Goal: Information Seeking & Learning: Learn about a topic

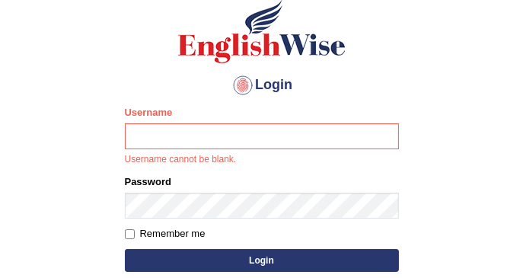
scroll to position [101, 0]
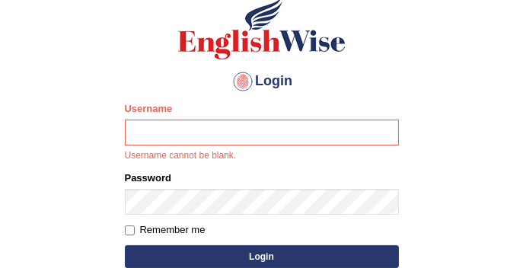
click at [172, 138] on input "Username" at bounding box center [262, 132] width 274 height 26
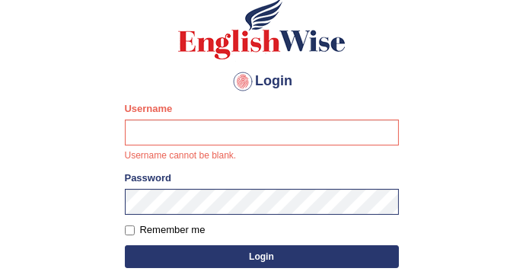
type input "DishaEw"
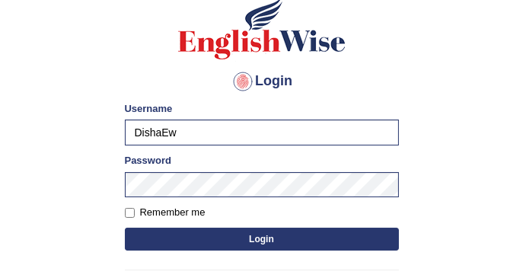
click at [200, 247] on button "Login" at bounding box center [262, 239] width 274 height 23
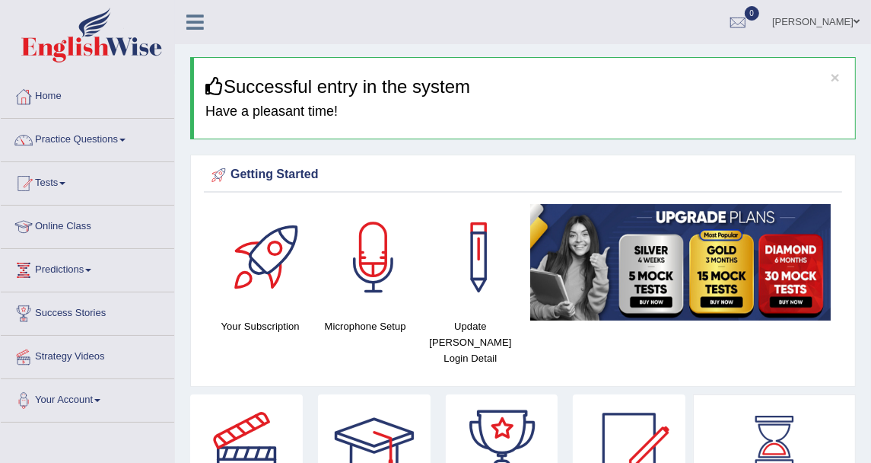
drag, startPoint x: 495, startPoint y: 0, endPoint x: 40, endPoint y: 129, distance: 473.7
click at [40, 129] on link "Practice Questions" at bounding box center [88, 138] width 174 height 38
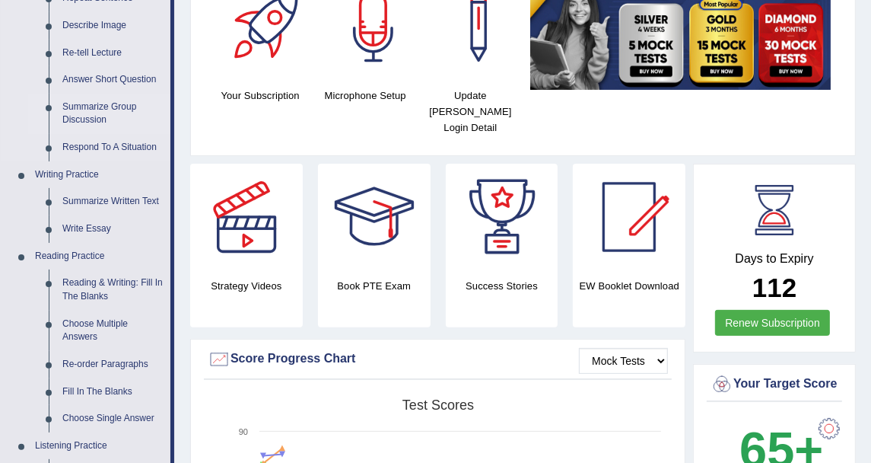
scroll to position [338, 0]
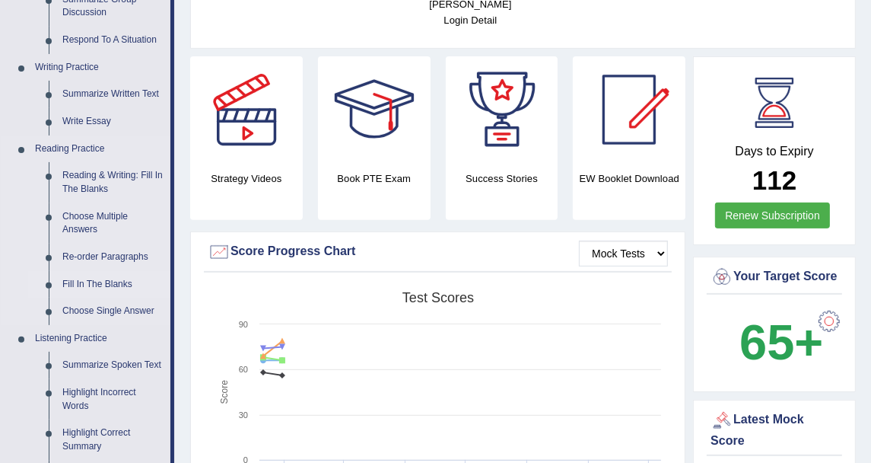
click at [119, 276] on link "Fill In The Blanks" at bounding box center [113, 284] width 115 height 27
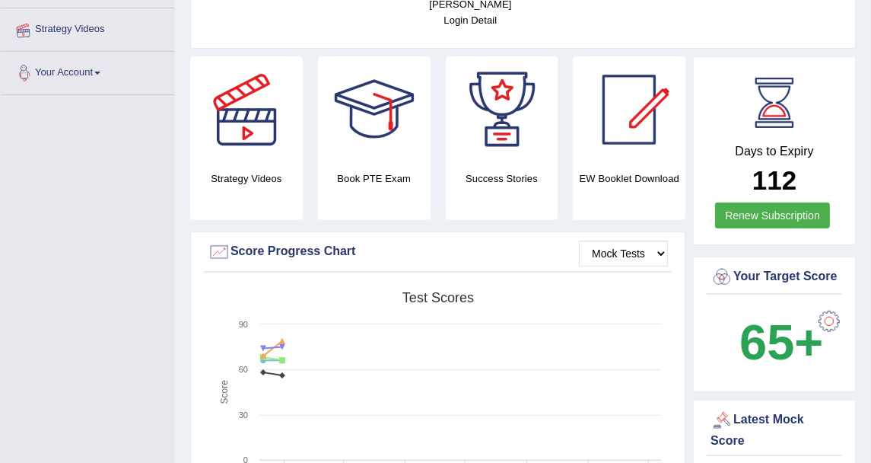
scroll to position [494, 0]
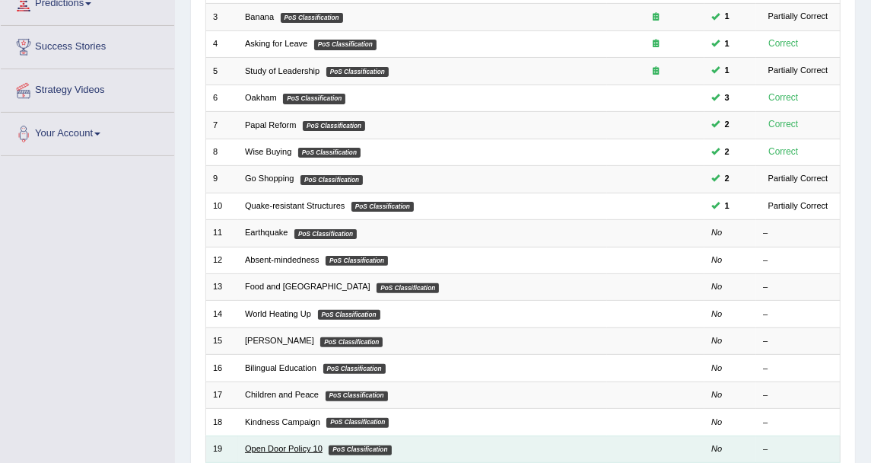
scroll to position [409, 0]
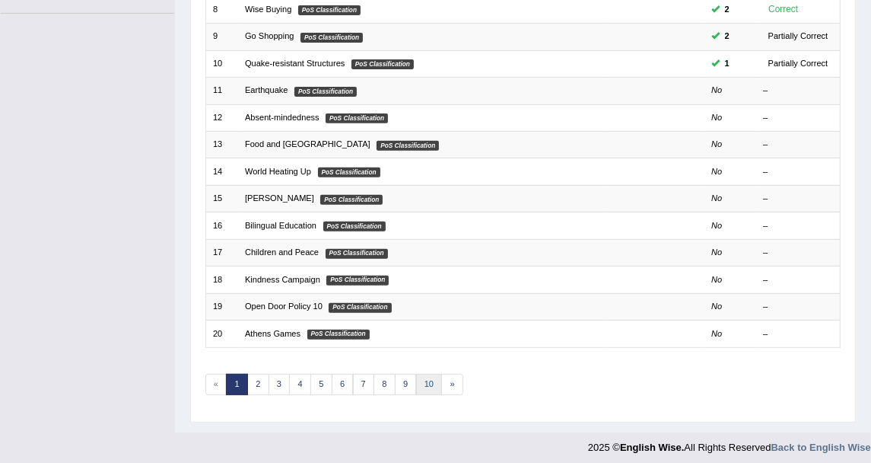
click at [418, 375] on link "10" at bounding box center [429, 384] width 27 height 21
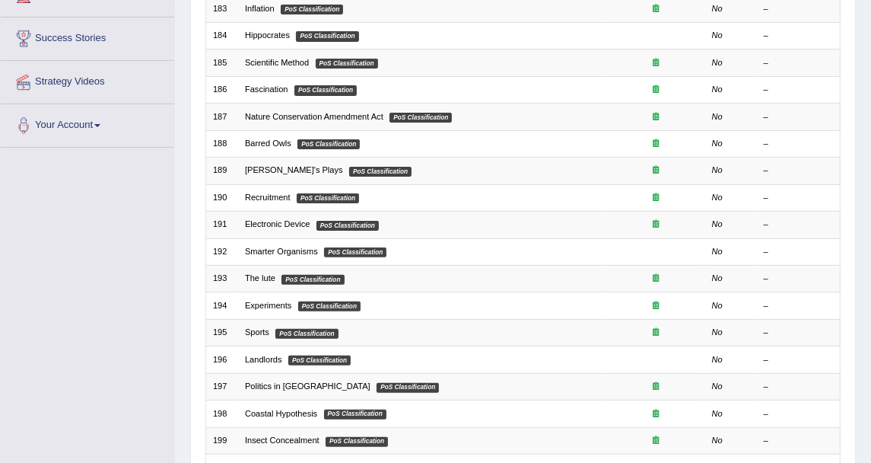
scroll to position [409, 0]
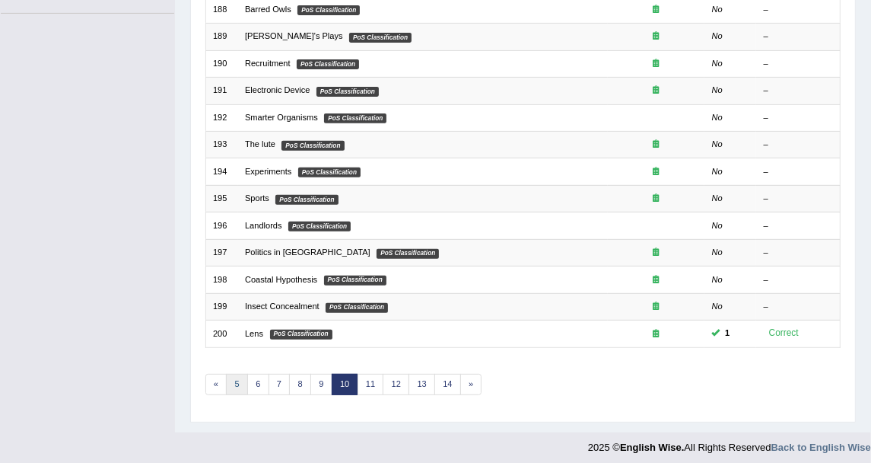
click at [231, 378] on link "5" at bounding box center [237, 384] width 22 height 21
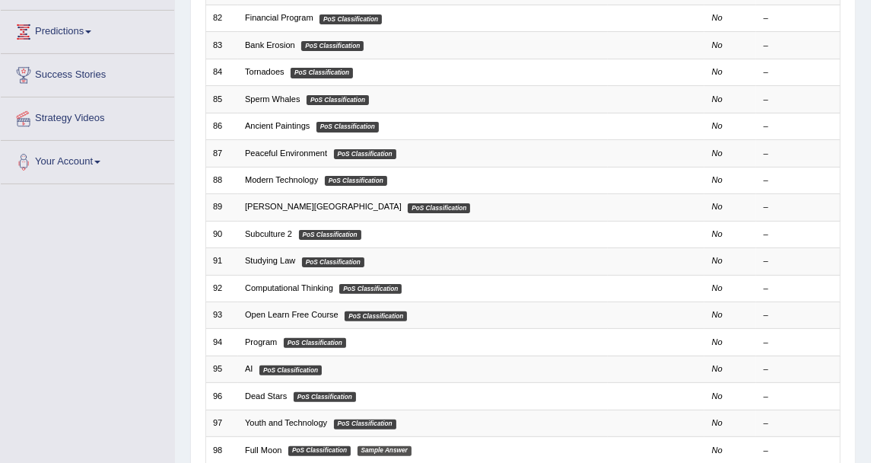
scroll to position [338, 0]
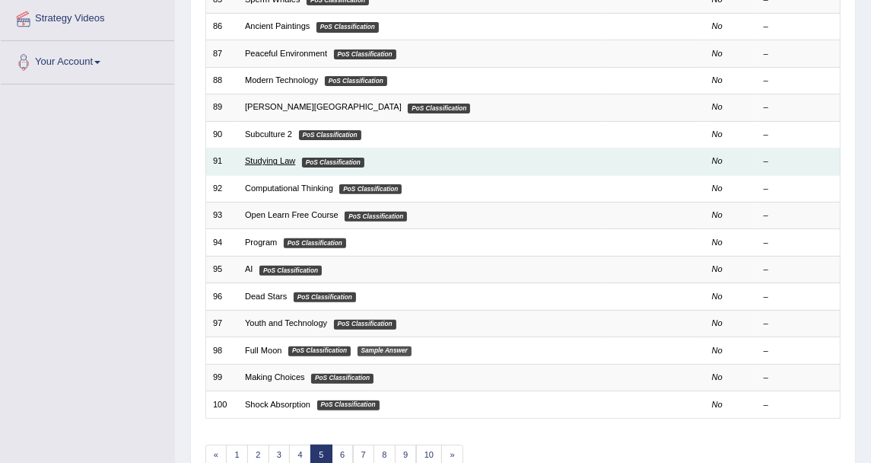
click at [282, 156] on link "Studying Law" at bounding box center [270, 160] width 50 height 9
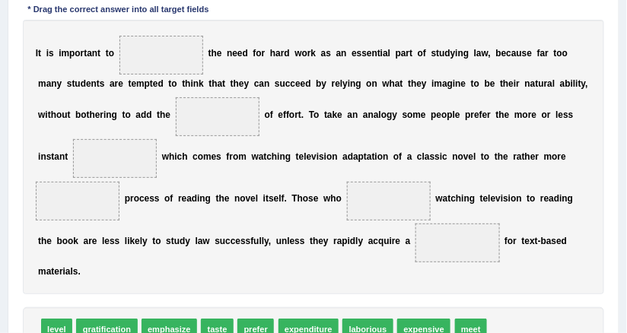
scroll to position [237, 0]
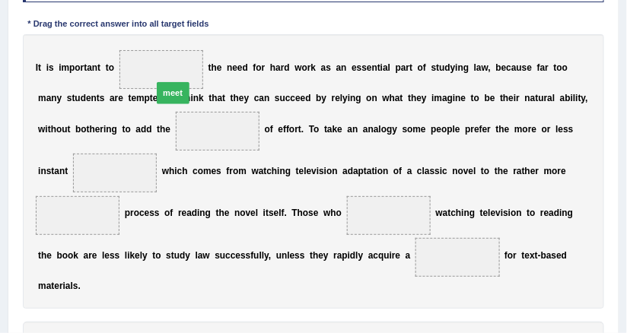
drag, startPoint x: 445, startPoint y: 323, endPoint x: 94, endPoint y: 27, distance: 459.1
click at [94, 27] on div "Instructions: In the text below some words are missing. Drag words from the box…" at bounding box center [313, 182] width 588 height 460
drag, startPoint x: 457, startPoint y: 323, endPoint x: 112, endPoint y: 102, distance: 410.4
click at [327, 93] on b at bounding box center [329, 98] width 5 height 11
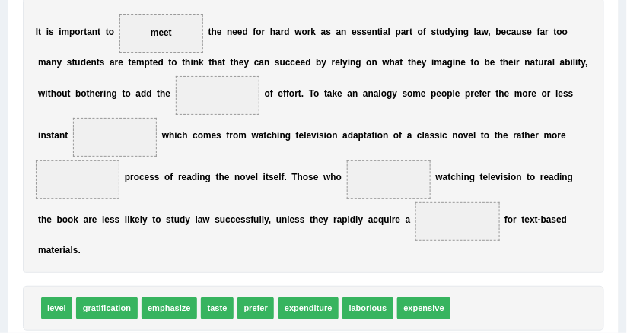
scroll to position [298, 0]
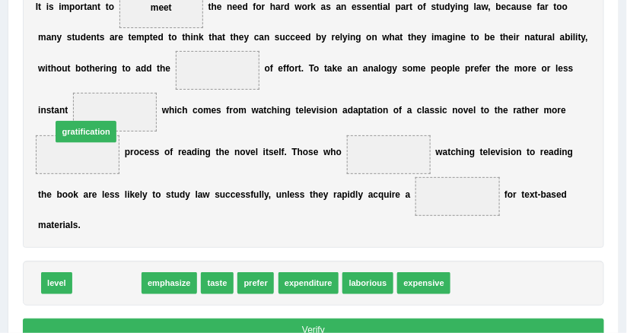
drag, startPoint x: 115, startPoint y: 270, endPoint x: 91, endPoint y: 91, distance: 180.5
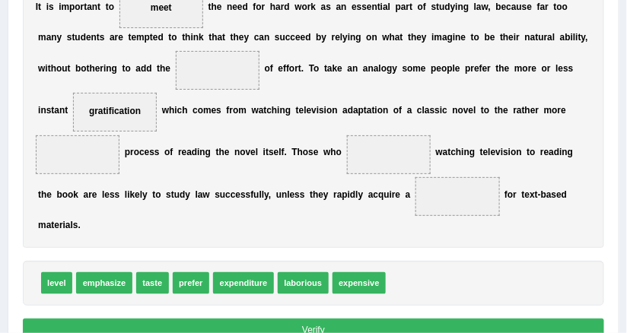
click at [151, 125] on div "I t i s i m p o r t a n t t o meet t h e n e e d f o r h a r d w o r k a s a n …" at bounding box center [314, 111] width 582 height 276
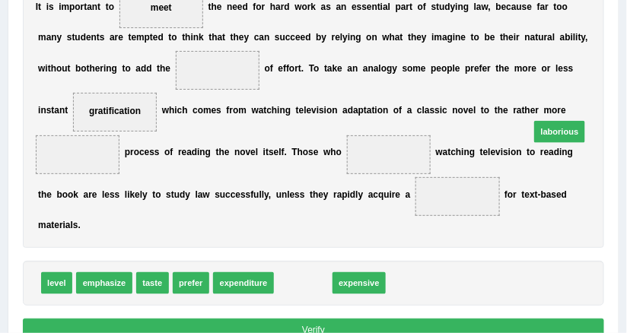
drag, startPoint x: 307, startPoint y: 269, endPoint x: 610, endPoint y: 89, distance: 352.6
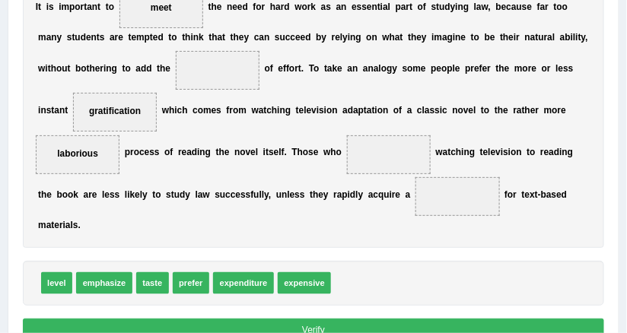
click at [556, 192] on b "e" at bounding box center [558, 194] width 5 height 11
drag, startPoint x: 199, startPoint y: 256, endPoint x: 303, endPoint y: 116, distance: 174.8
click at [303, 116] on div "Instructions: In the text below some words are missing. Drag words from the box…" at bounding box center [313, 121] width 588 height 460
drag, startPoint x: 194, startPoint y: 263, endPoint x: 326, endPoint y: 186, distance: 152.9
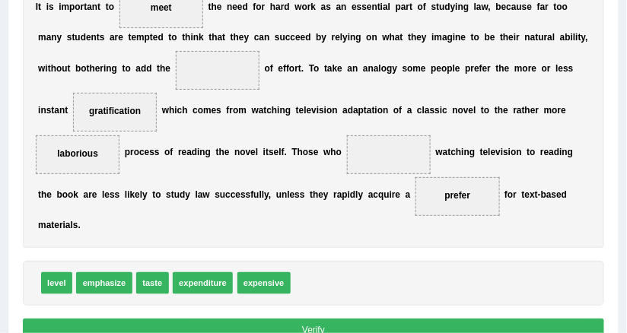
drag, startPoint x: 299, startPoint y: 199, endPoint x: 289, endPoint y: 163, distance: 37.8
click at [289, 163] on div "I t i s i m p o r t a n t t o meet t h e n e e d f o r h a r d w o r k a s a n …" at bounding box center [314, 111] width 582 height 276
drag, startPoint x: 314, startPoint y: 193, endPoint x: 295, endPoint y: 147, distance: 50.2
click at [372, 168] on div "I t i s i m p o r t a n t t o meet t h e n e e d f o r h a r d w o r k a s a n …" at bounding box center [314, 111] width 582 height 276
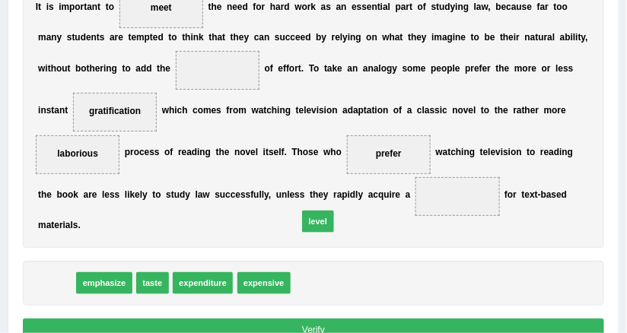
drag, startPoint x: 62, startPoint y: 261, endPoint x: 371, endPoint y: 188, distance: 317.5
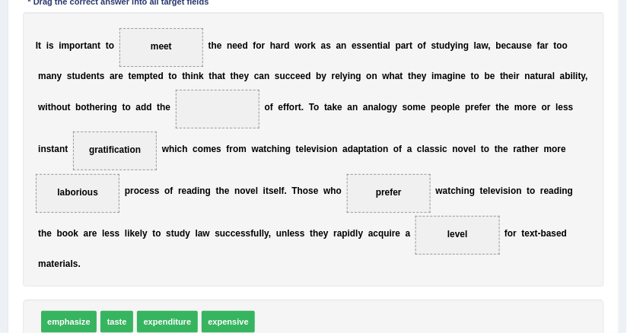
scroll to position [237, 0]
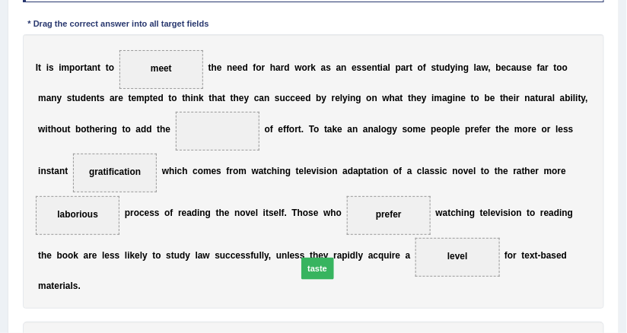
drag, startPoint x: 127, startPoint y: 322, endPoint x: 364, endPoint y: 234, distance: 252.4
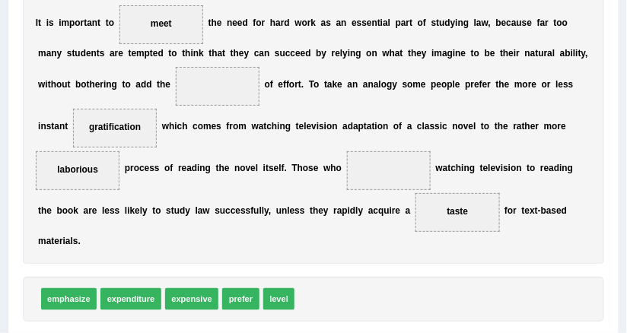
scroll to position [298, 0]
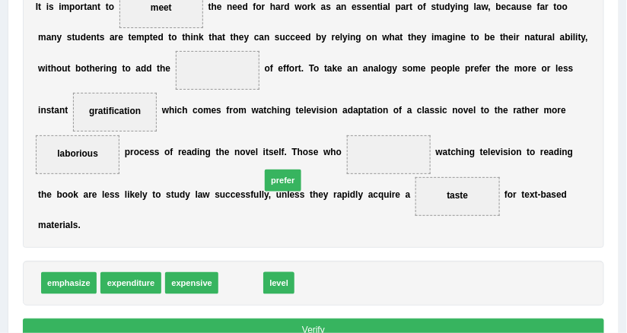
drag, startPoint x: 235, startPoint y: 265, endPoint x: 285, endPoint y: 145, distance: 130.0
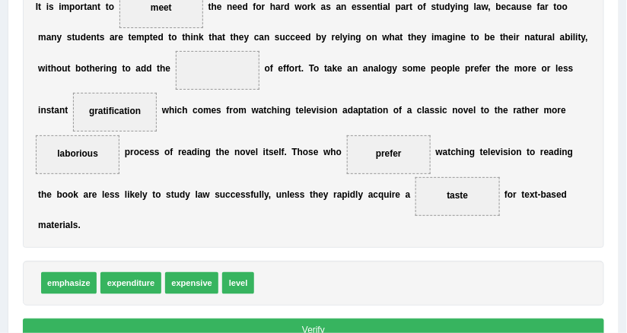
click at [310, 234] on div "Instructions: In the text below some words are missing. Drag words from the box…" at bounding box center [313, 121] width 588 height 460
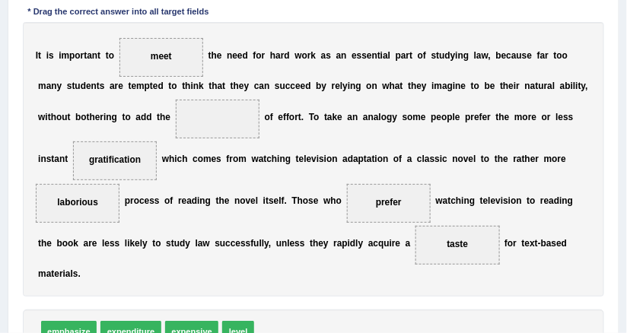
scroll to position [237, 0]
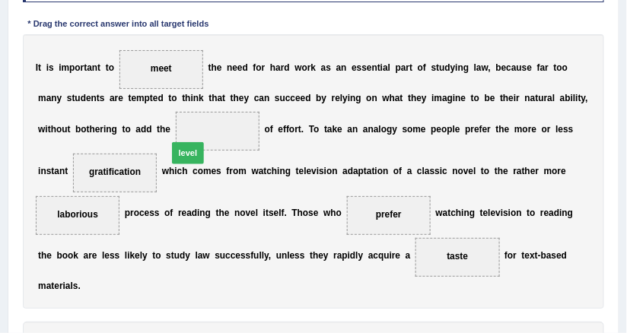
drag, startPoint x: 226, startPoint y: 327, endPoint x: 167, endPoint y: 101, distance: 233.0
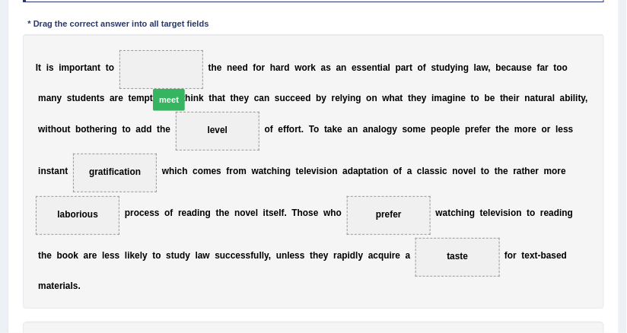
drag, startPoint x: 232, startPoint y: 320, endPoint x: 149, endPoint y: 32, distance: 300.1
click at [149, 32] on div "Instructions: In the text below some words are missing. Drag words from the box…" at bounding box center [313, 182] width 588 height 460
drag, startPoint x: 234, startPoint y: 323, endPoint x: 142, endPoint y: 27, distance: 309.8
click at [142, 27] on div "Instructions: In the text below some words are missing. Drag words from the box…" at bounding box center [313, 182] width 588 height 460
drag, startPoint x: 234, startPoint y: 320, endPoint x: 143, endPoint y: 24, distance: 310.3
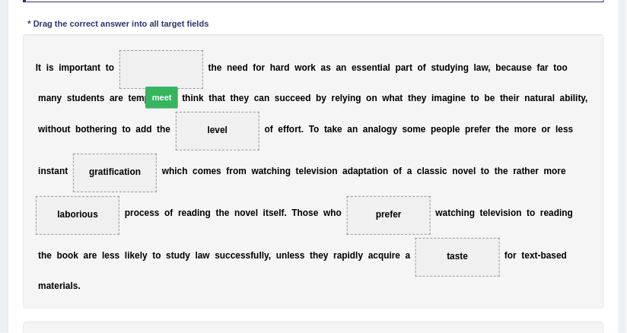
click at [143, 24] on div "Instructions: In the text below some words are missing. Drag words from the box…" at bounding box center [313, 182] width 588 height 460
drag, startPoint x: 232, startPoint y: 328, endPoint x: 169, endPoint y: 110, distance: 227.4
drag, startPoint x: 170, startPoint y: 131, endPoint x: 158, endPoint y: 46, distance: 86.1
click at [158, 46] on div "I t i s i m p o r t a n t t o t h e n e e d f o r h a r d w o r k a s a n e s s…" at bounding box center [314, 172] width 582 height 276
drag, startPoint x: 170, startPoint y: 126, endPoint x: 171, endPoint y: 56, distance: 69.3
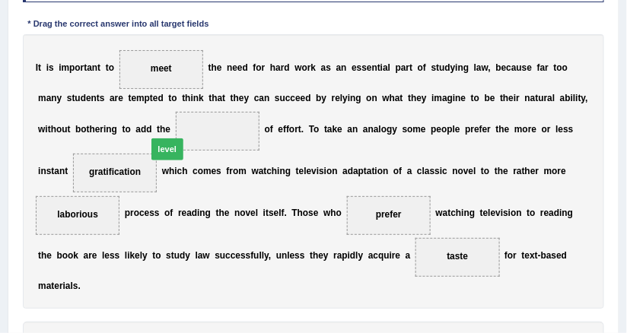
drag, startPoint x: 212, startPoint y: 284, endPoint x: 157, endPoint y: 88, distance: 203.3
drag, startPoint x: 153, startPoint y: 68, endPoint x: 205, endPoint y: 167, distance: 111.7
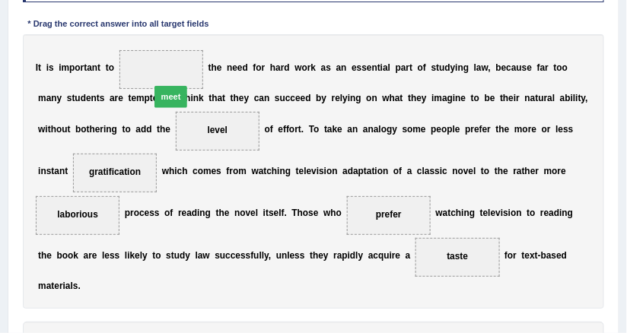
drag, startPoint x: 237, startPoint y: 324, endPoint x: 157, endPoint y: 31, distance: 303.7
click at [157, 31] on div "Instructions: In the text below some words are missing. Drag words from the box…" at bounding box center [313, 182] width 588 height 460
drag, startPoint x: 244, startPoint y: 276, endPoint x: 283, endPoint y: 194, distance: 91.2
drag, startPoint x: 282, startPoint y: 212, endPoint x: 139, endPoint y: 44, distance: 220.7
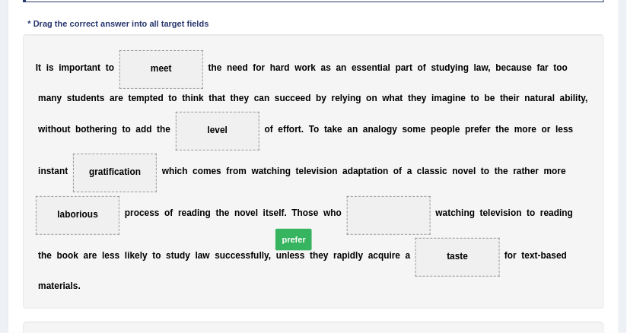
drag, startPoint x: 231, startPoint y: 320, endPoint x: 293, endPoint y: 197, distance: 138.2
click at [207, 186] on div "I t i s i m p o r t a n t t o meet t h e n e e d f o r h a r d w o r k a s a n …" at bounding box center [314, 172] width 582 height 276
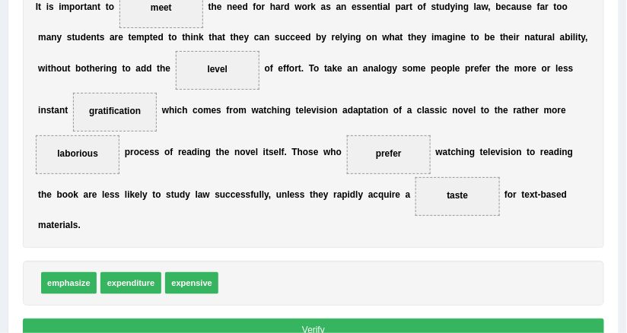
click at [327, 319] on button "Verify" at bounding box center [314, 330] width 582 height 22
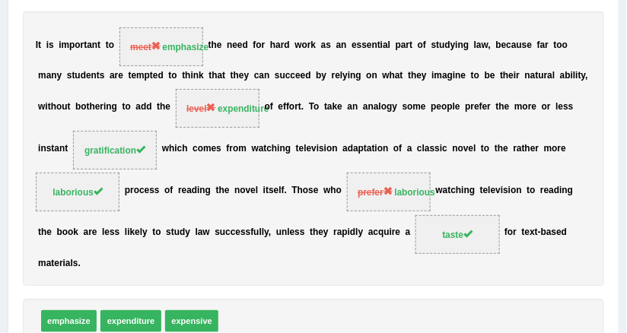
scroll to position [218, 0]
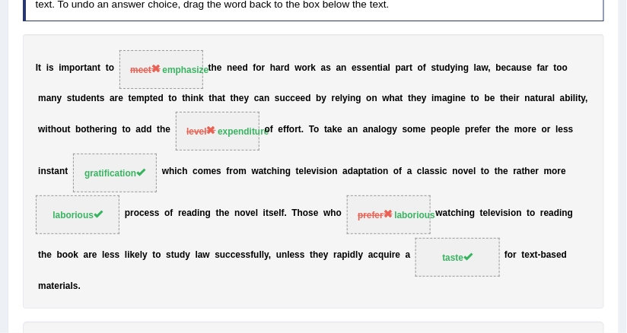
click at [360, 218] on div "I t i s i m p o r t a n t t o meet emphasize t h e n e e d f o r h a r d w o r …" at bounding box center [314, 172] width 582 height 276
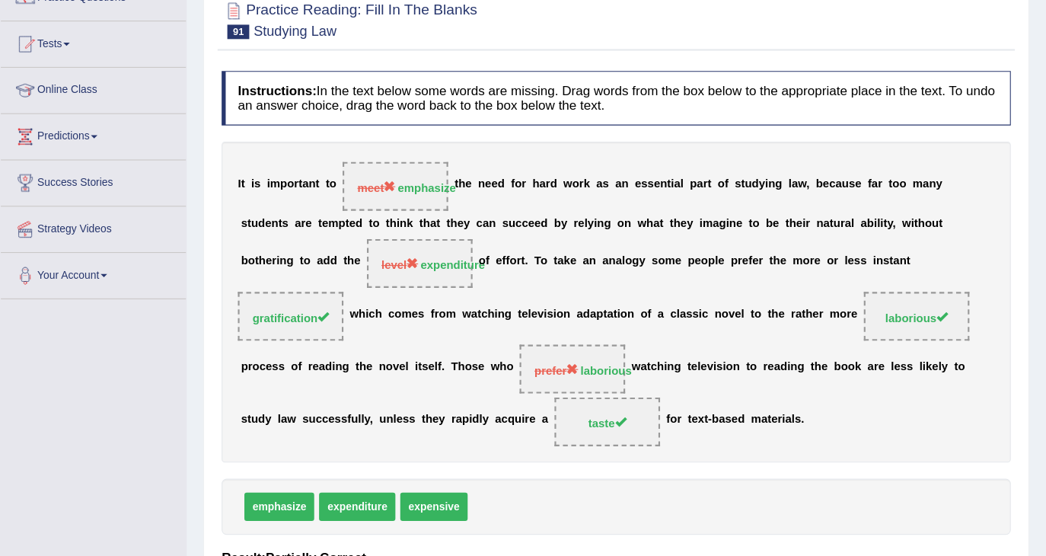
scroll to position [142, 0]
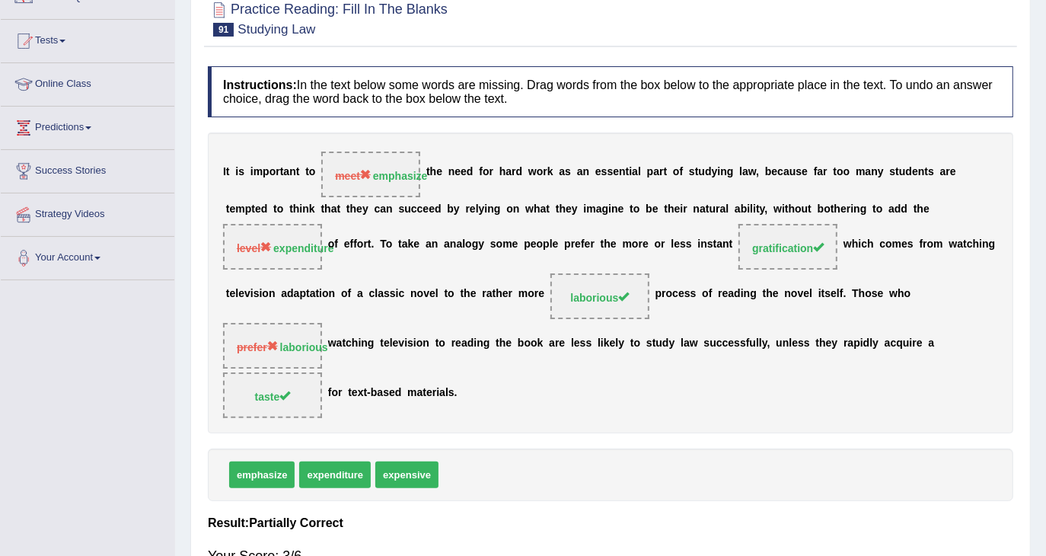
drag, startPoint x: 684, startPoint y: 1, endPoint x: 432, endPoint y: 35, distance: 254.2
click at [432, 35] on h2 "Practice Reading: Fill In The Blanks 91 Studying Law" at bounding box center [328, 17] width 240 height 38
click at [322, 336] on span "prefer laborious" at bounding box center [272, 346] width 99 height 46
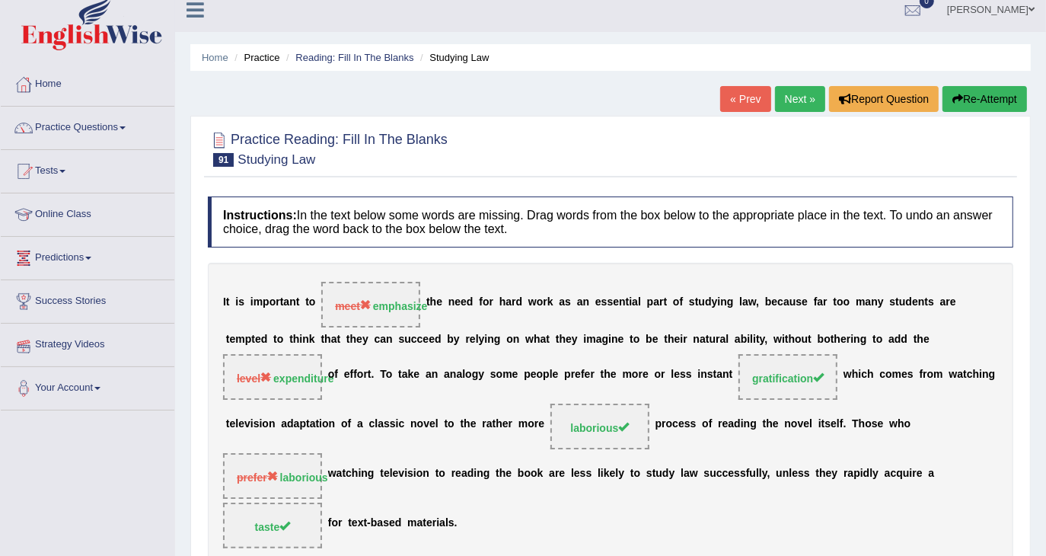
scroll to position [0, 0]
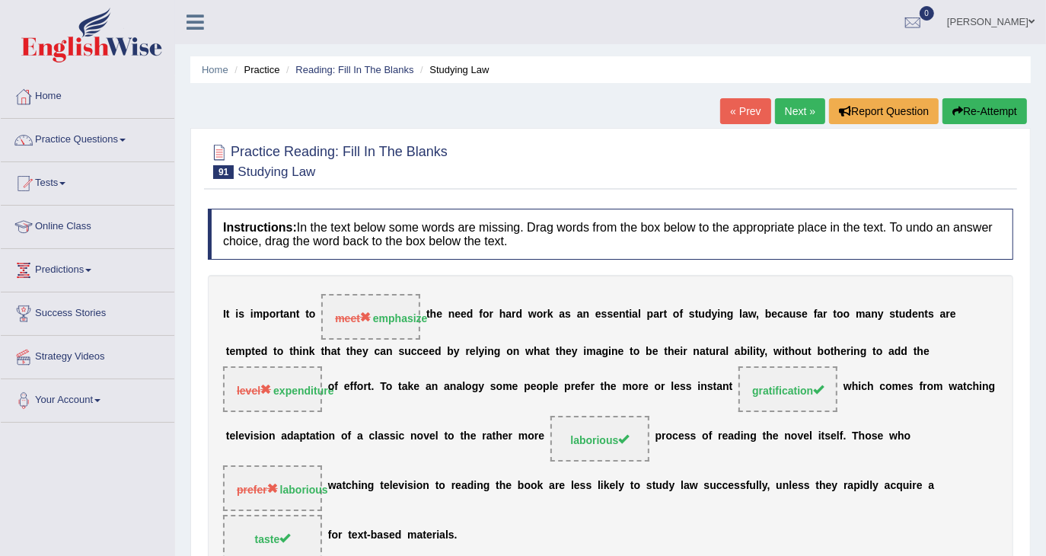
click at [871, 27] on link "[PERSON_NAME]" at bounding box center [990, 20] width 110 height 40
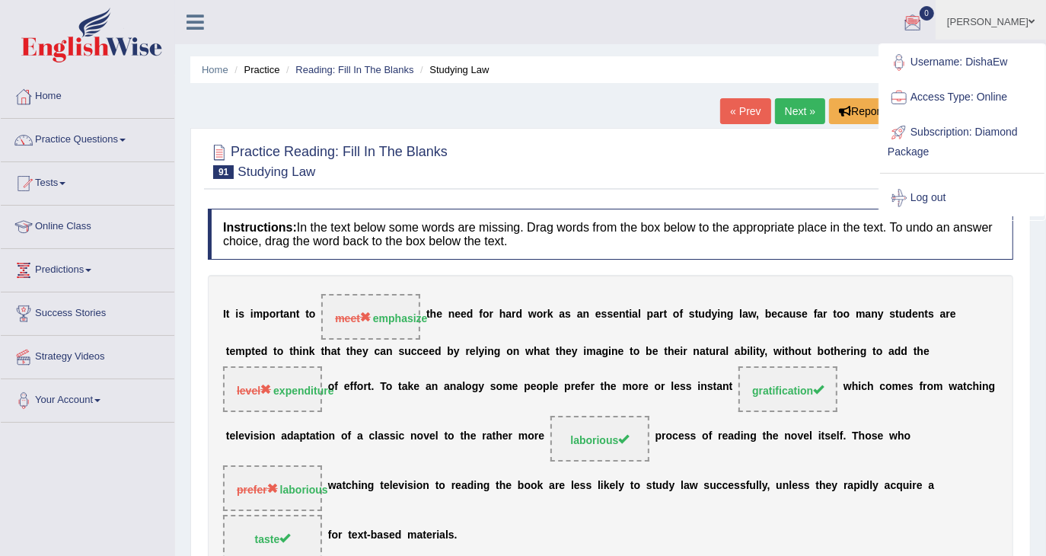
click at [559, 14] on ul "Disha Vij Toggle navigation Username: DishaEw Access Type: Online Subscription:…" at bounding box center [741, 21] width 610 height 43
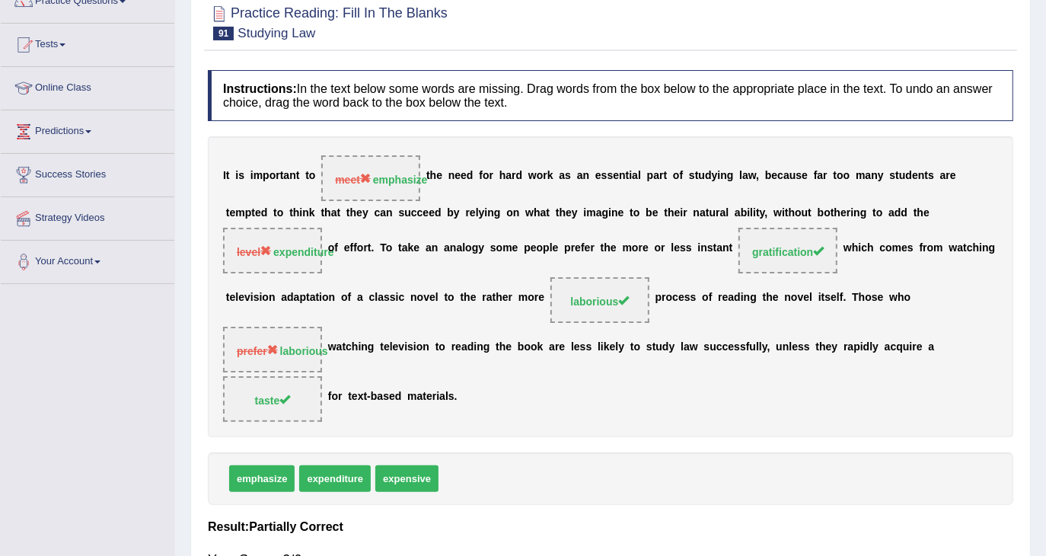
scroll to position [40, 0]
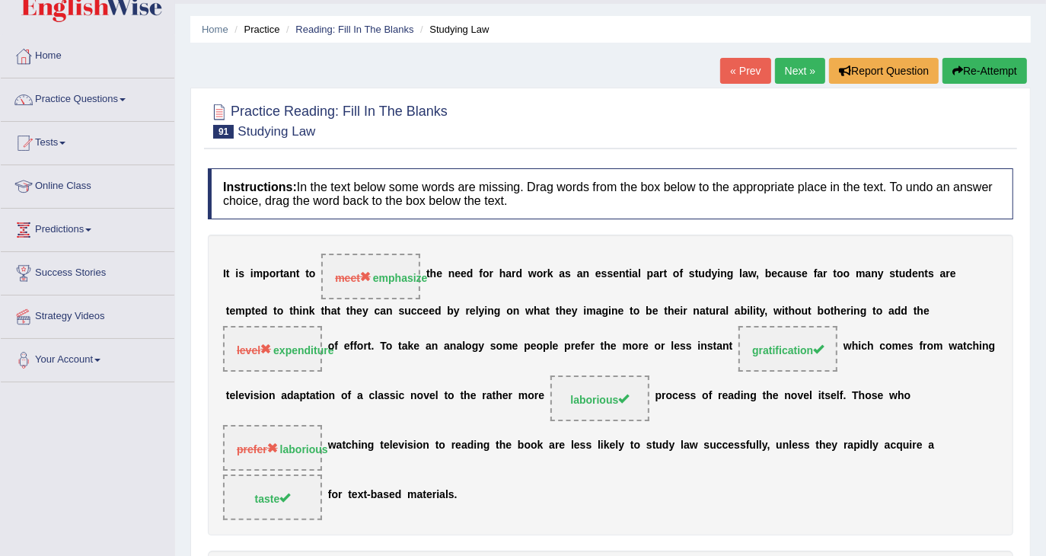
click at [777, 59] on link "Next »" at bounding box center [800, 71] width 50 height 26
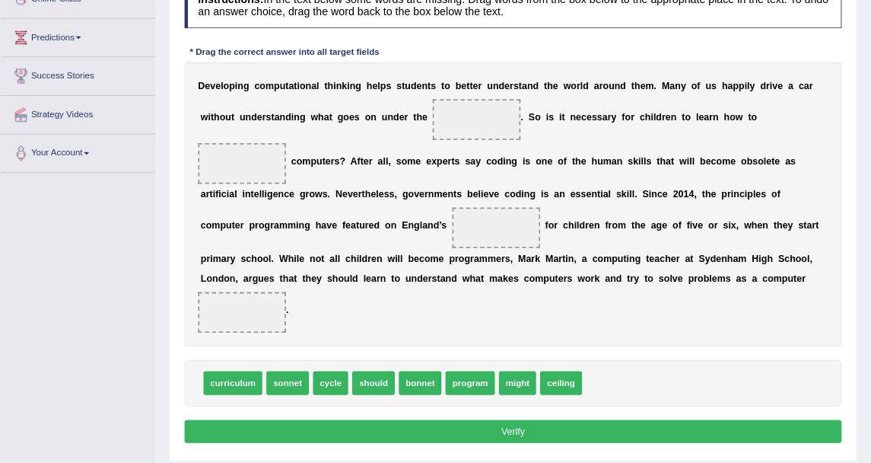
scroll to position [228, 0]
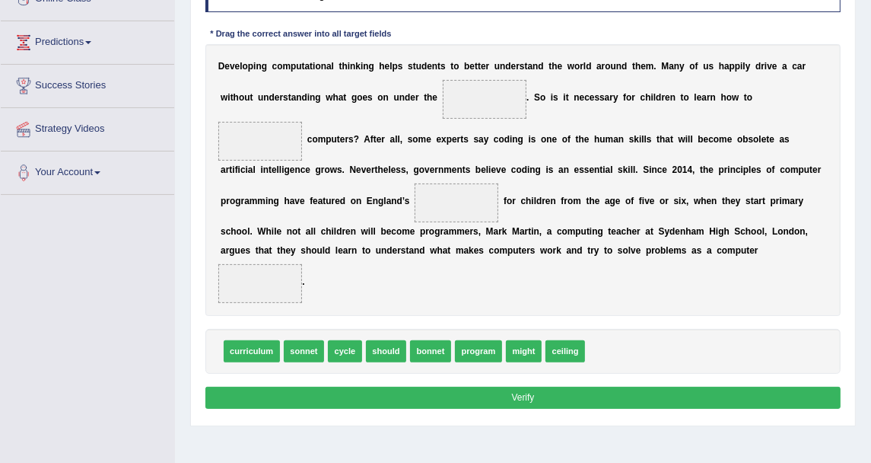
drag, startPoint x: 994, startPoint y: 2, endPoint x: 337, endPoint y: 178, distance: 680.1
click at [337, 178] on div "D e v e l o p i n g c o m p u t a t i o n a l t h i n k i n g h e l p s s t u d…" at bounding box center [523, 180] width 636 height 272
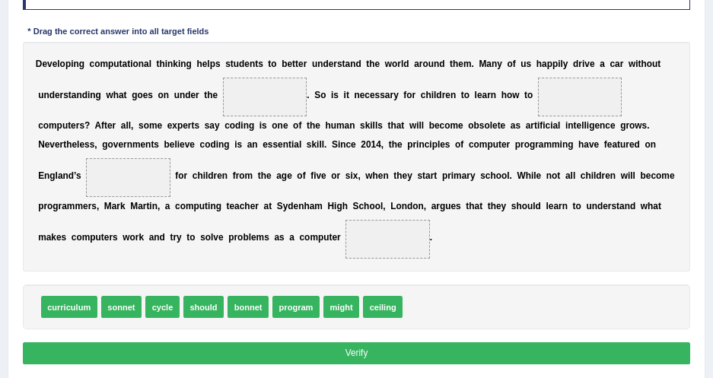
scroll to position [212, 0]
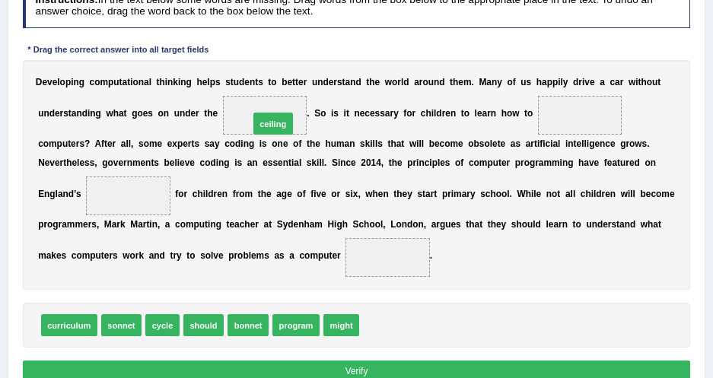
drag, startPoint x: 374, startPoint y: 322, endPoint x: 244, endPoint y: 85, distance: 269.8
click at [375, 116] on b "s" at bounding box center [377, 112] width 5 height 11
drag, startPoint x: 244, startPoint y: 116, endPoint x: 392, endPoint y: 360, distance: 285.9
click at [373, 244] on div "D e v e l o p i n g c o m p u t a t i o n a l t h i n k i n g h e l p s s t u d…" at bounding box center [357, 175] width 668 height 230
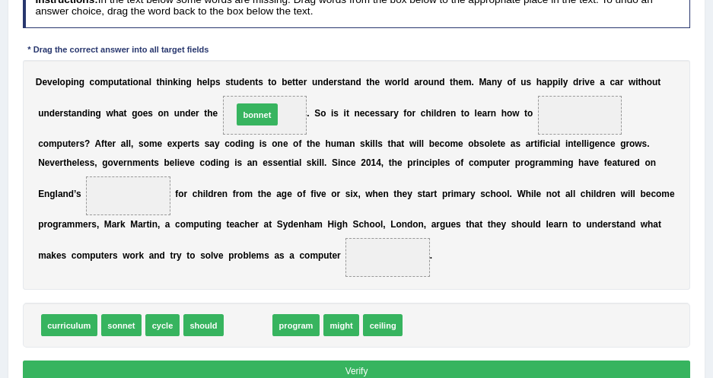
drag, startPoint x: 234, startPoint y: 320, endPoint x: 244, endPoint y: 72, distance: 248.3
click at [244, 72] on div "Instructions: In the text below some words are missing. Drag words from the box…" at bounding box center [356, 186] width 674 height 416
drag, startPoint x: 231, startPoint y: 328, endPoint x: 105, endPoint y: 257, distance: 144.2
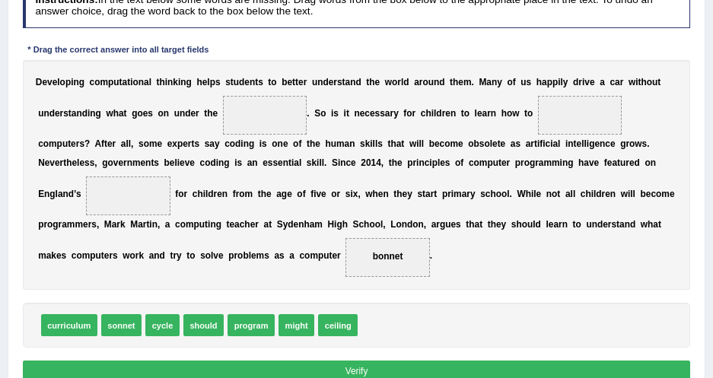
drag, startPoint x: 129, startPoint y: 263, endPoint x: 232, endPoint y: 116, distance: 179.7
click at [232, 116] on div "D e v e l o p i n g c o m p u t a t i o n a l t h i n k i n g h e l p s s t u d…" at bounding box center [357, 175] width 668 height 230
drag, startPoint x: 140, startPoint y: 251, endPoint x: 292, endPoint y: 84, distance: 225.8
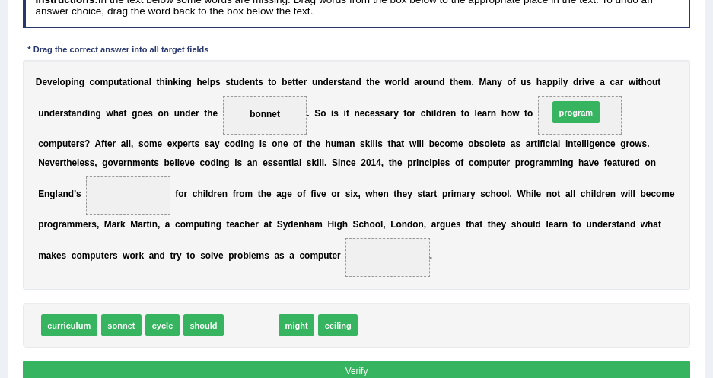
drag, startPoint x: 260, startPoint y: 323, endPoint x: 642, endPoint y: 72, distance: 456.8
click at [642, 72] on div "Instructions: In the text below some words are missing. Drag words from the box…" at bounding box center [356, 186] width 674 height 416
drag, startPoint x: 241, startPoint y: 329, endPoint x: 131, endPoint y: 249, distance: 135.6
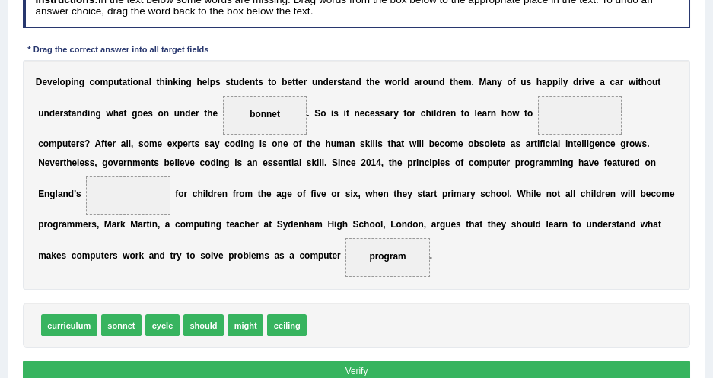
drag, startPoint x: 131, startPoint y: 254, endPoint x: 177, endPoint y: 232, distance: 50.7
click at [346, 164] on div "D e v e l o p i n g c o m p u t a t i o n a l t h i n k i n g h e l p s s t u d…" at bounding box center [357, 175] width 668 height 230
drag, startPoint x: 127, startPoint y: 258, endPoint x: 626, endPoint y: 88, distance: 526.6
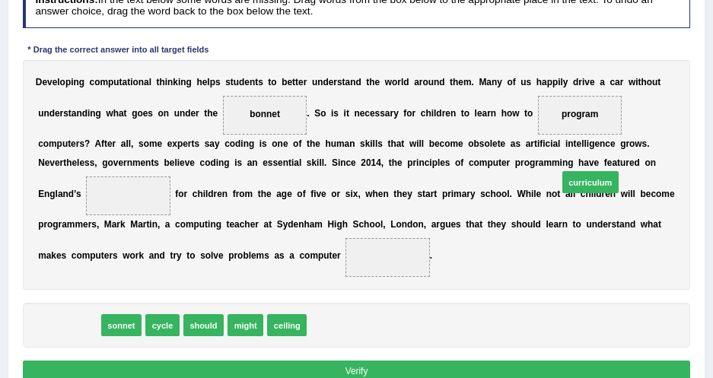
drag, startPoint x: 77, startPoint y: 332, endPoint x: 690, endPoint y: 164, distance: 636.1
click at [690, 164] on div "Instructions: In the text below some words are missing. Drag words from the box…" at bounding box center [356, 186] width 674 height 416
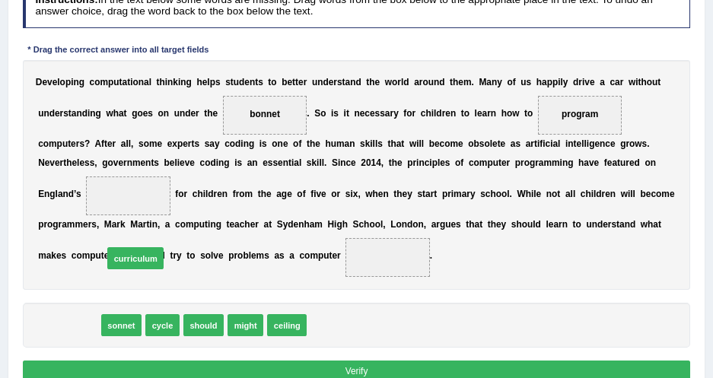
drag, startPoint x: 76, startPoint y: 322, endPoint x: 155, endPoint y: 244, distance: 110.9
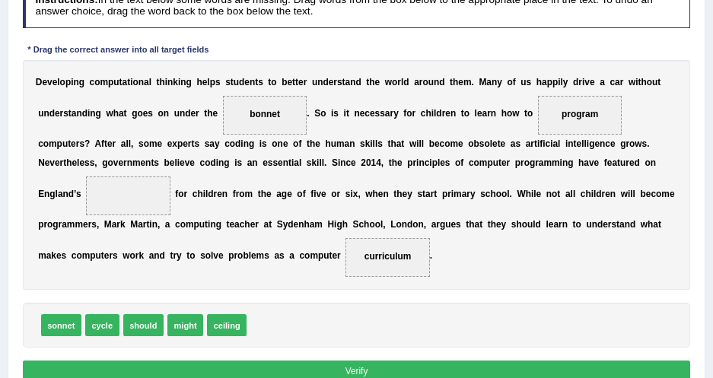
drag, startPoint x: 134, startPoint y: 263, endPoint x: 368, endPoint y: 202, distance: 241.3
click at [437, 208] on div "D e v e l o p i n g c o m p u t a t i o n a l t h i n k i n g h e l p s s t u d…" at bounding box center [357, 175] width 668 height 230
drag, startPoint x: 139, startPoint y: 253, endPoint x: 671, endPoint y: 157, distance: 540.0
click at [237, 279] on div "D e v e l o p i n g c o m p u t a t i o n a l t h i n k i n g h e l p s s t u d…" at bounding box center [357, 175] width 668 height 230
click at [217, 272] on div "D e v e l o p i n g c o m p u t a t i o n a l t h i n k i n g h e l p s s t u d…" at bounding box center [357, 175] width 668 height 230
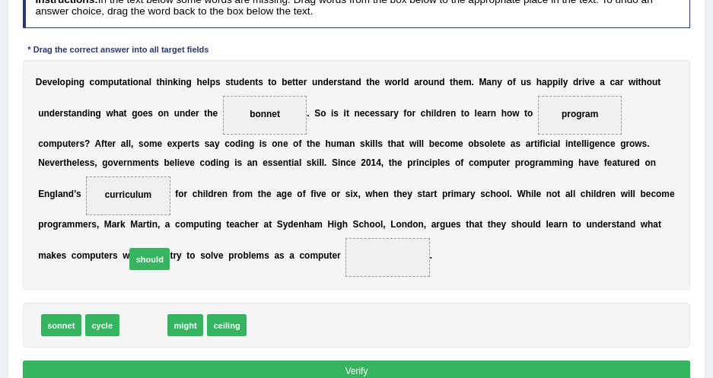
drag, startPoint x: 154, startPoint y: 315, endPoint x: 161, endPoint y: 238, distance: 77.2
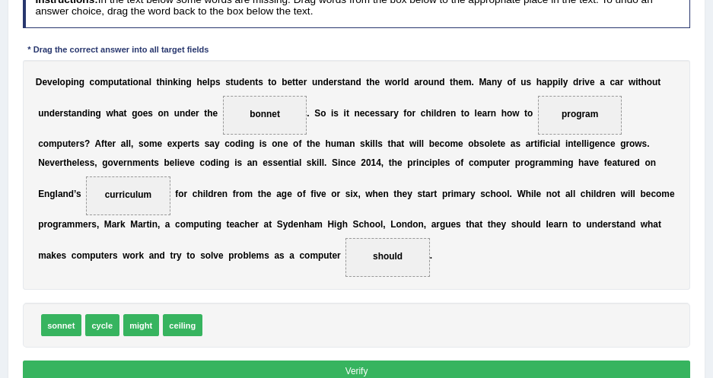
click at [223, 268] on div "D e v e l o p i n g c o m p u t a t i o n a l t h i n k i n g h e l p s s t u d…" at bounding box center [357, 175] width 668 height 230
click at [313, 363] on button "Verify" at bounding box center [357, 372] width 668 height 22
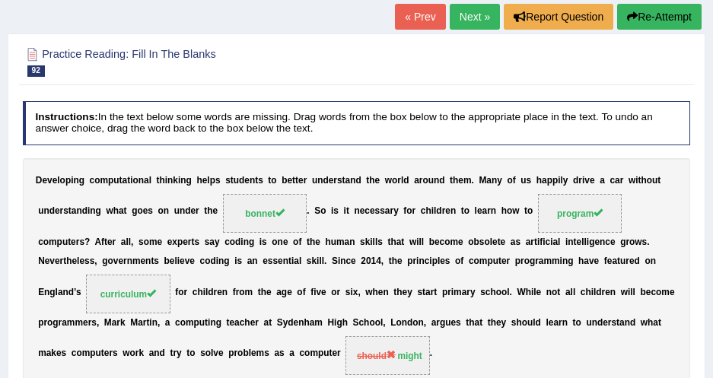
scroll to position [0, 0]
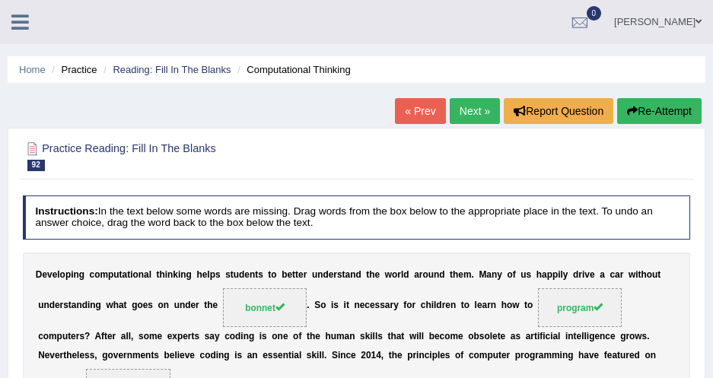
click at [468, 120] on link "Next »" at bounding box center [475, 111] width 50 height 26
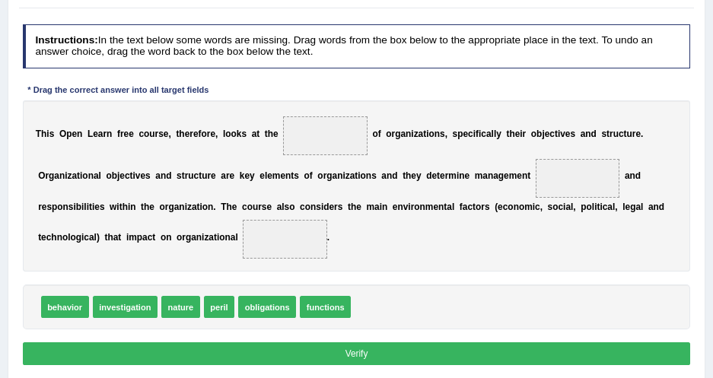
scroll to position [207, 0]
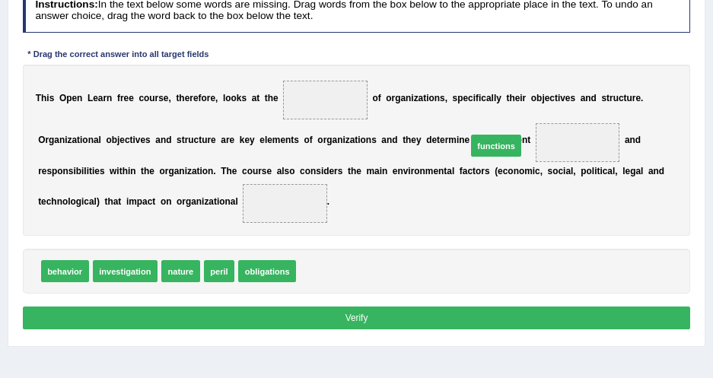
drag, startPoint x: 301, startPoint y: 267, endPoint x: 502, endPoint y: 119, distance: 249.3
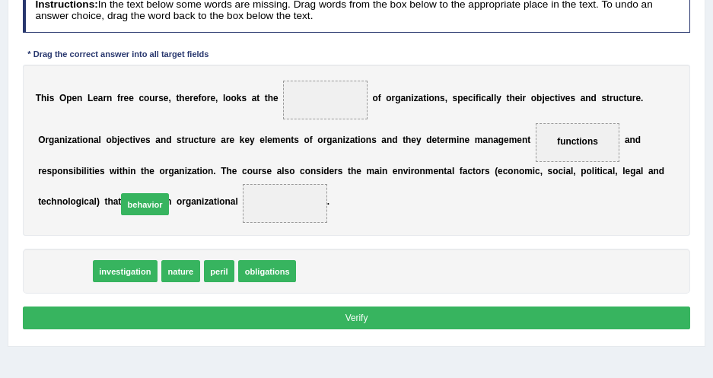
drag, startPoint x: 59, startPoint y: 269, endPoint x: 153, endPoint y: 190, distance: 122.7
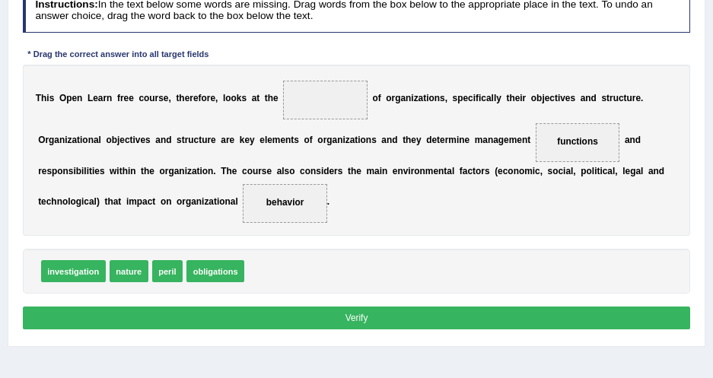
click at [228, 202] on div "T h i s O p e n L e a r n f r e e c o u r s e , t h e r e f o r e , l o o k s a…" at bounding box center [357, 151] width 668 height 172
drag, startPoint x: 129, startPoint y: 266, endPoint x: 352, endPoint y: 73, distance: 294.1
click at [419, 121] on div "T h i s O p e n L e a r n f r e e c o u r s e , t h e r e f o r e , l o o k s a…" at bounding box center [357, 151] width 668 height 172
click at [410, 317] on button "Verify" at bounding box center [357, 318] width 668 height 22
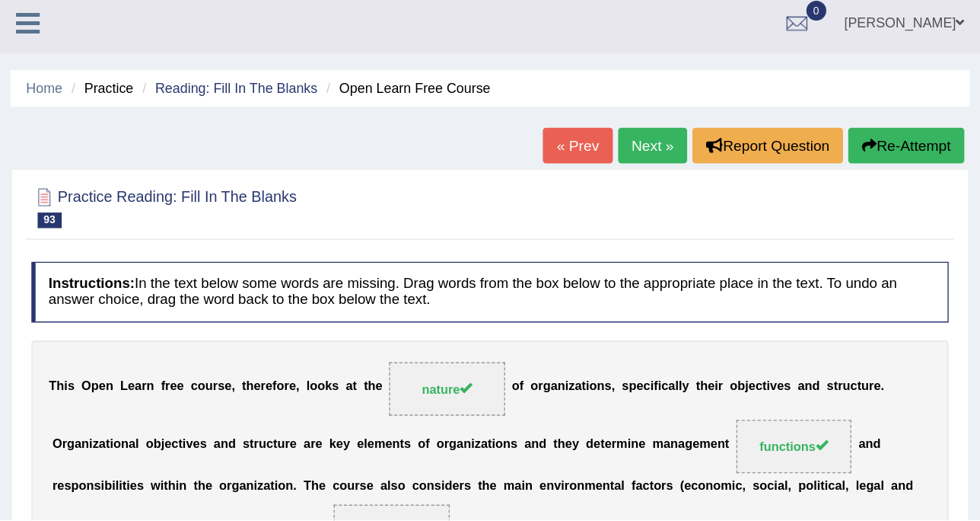
scroll to position [0, 0]
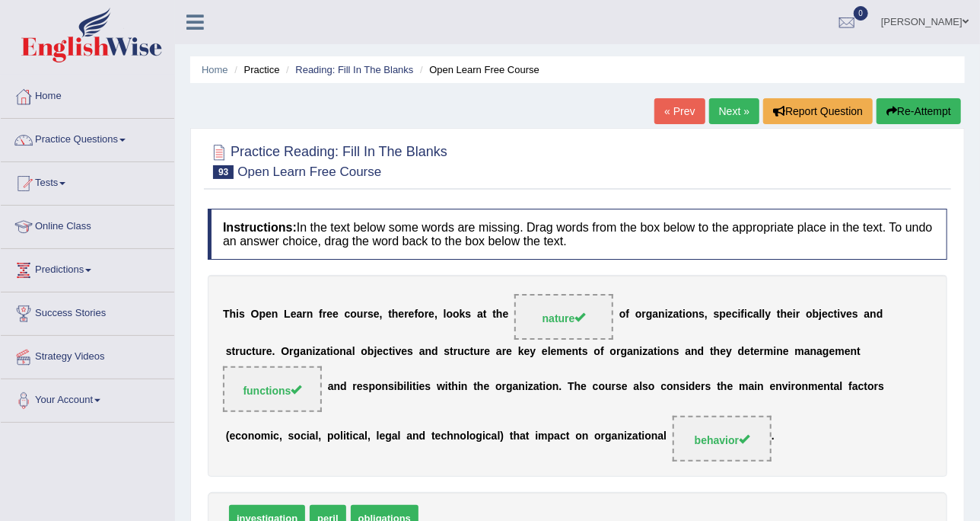
drag, startPoint x: 654, startPoint y: 16, endPoint x: 438, endPoint y: 134, distance: 245.6
click at [442, 134] on div "Practice Reading: Fill In The Blanks 93 Open Learn Free Course Instructions: In…" at bounding box center [577, 396] width 775 height 537
click at [38, 144] on link "Practice Questions" at bounding box center [88, 138] width 174 height 38
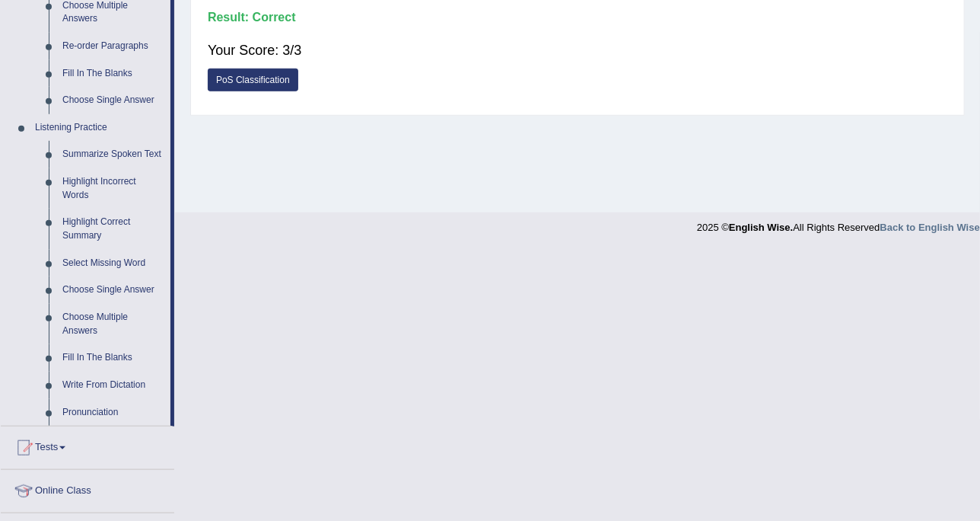
scroll to position [571, 0]
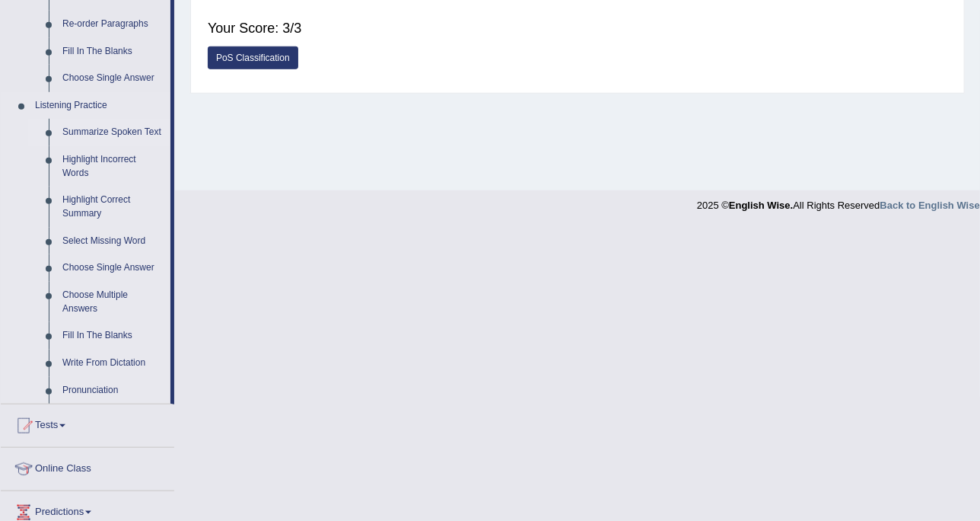
click at [137, 131] on link "Summarize Spoken Text" at bounding box center [113, 132] width 115 height 27
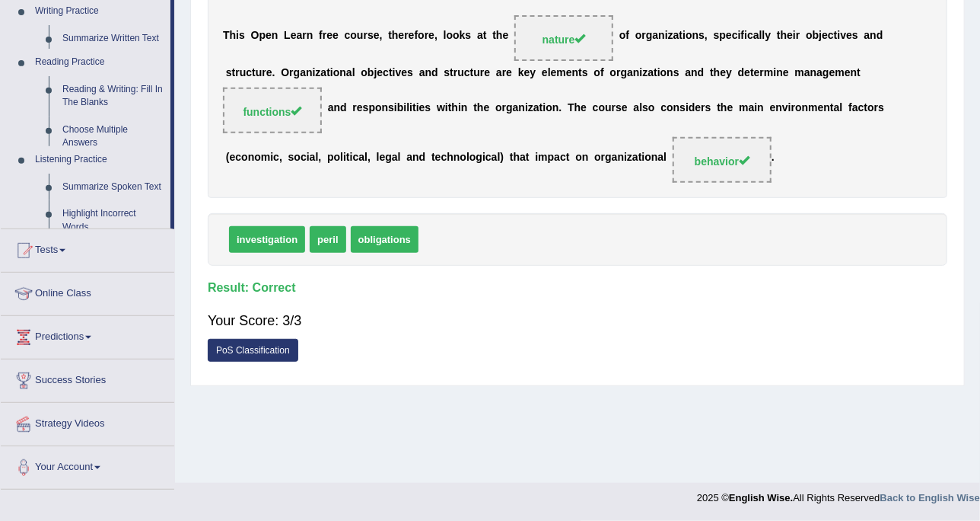
scroll to position [278, 0]
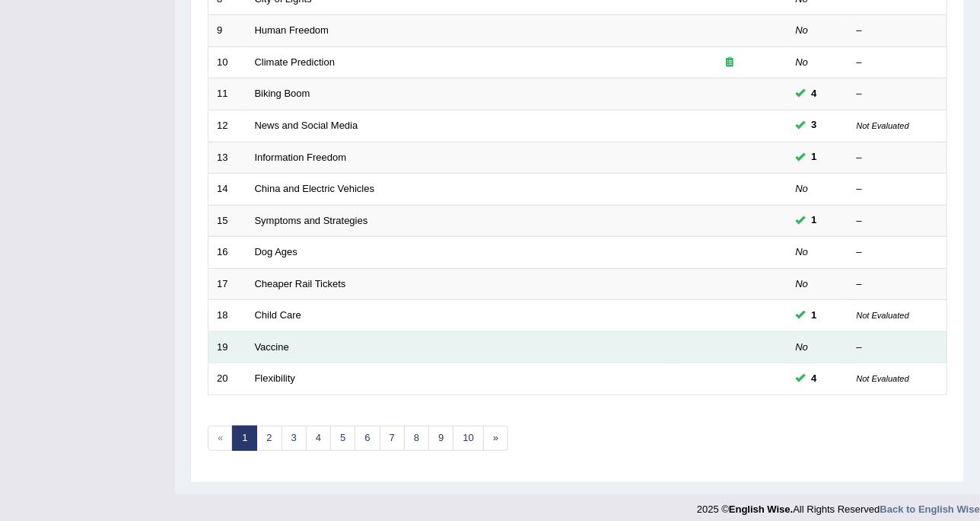
scroll to position [479, 0]
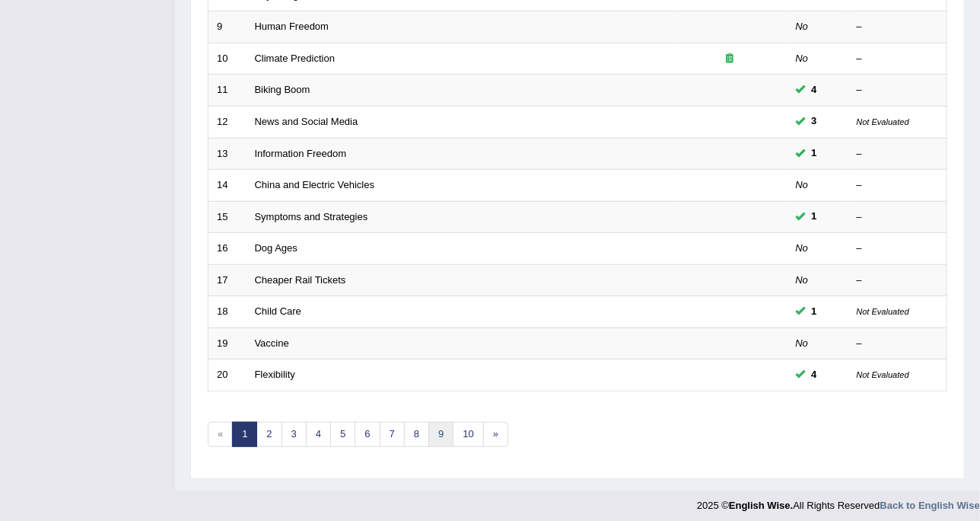
click at [442, 422] on link "9" at bounding box center [440, 434] width 25 height 25
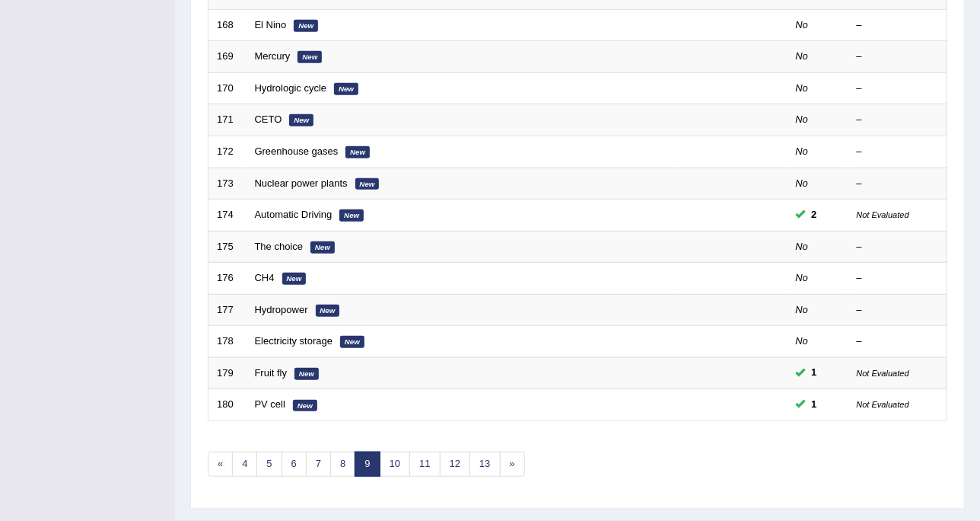
scroll to position [476, 0]
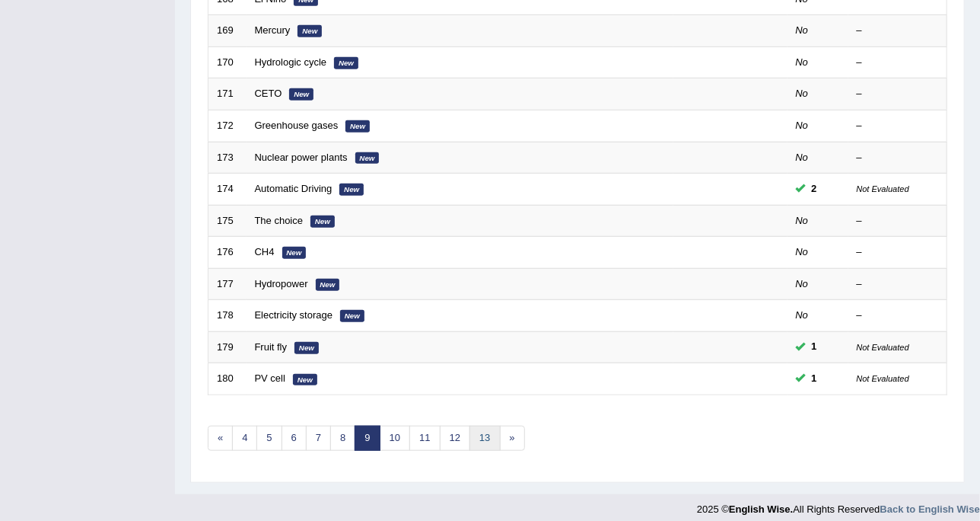
click at [489, 436] on link "13" at bounding box center [485, 437] width 30 height 25
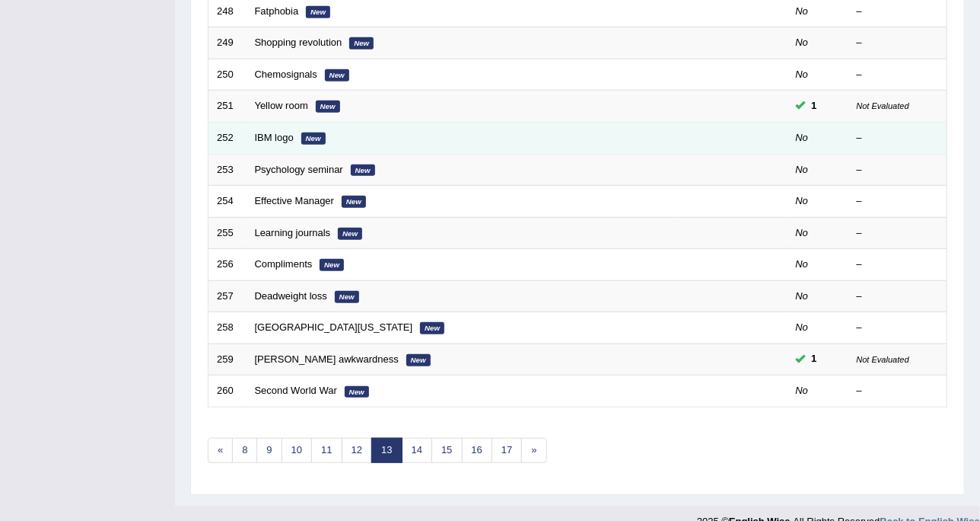
scroll to position [479, 0]
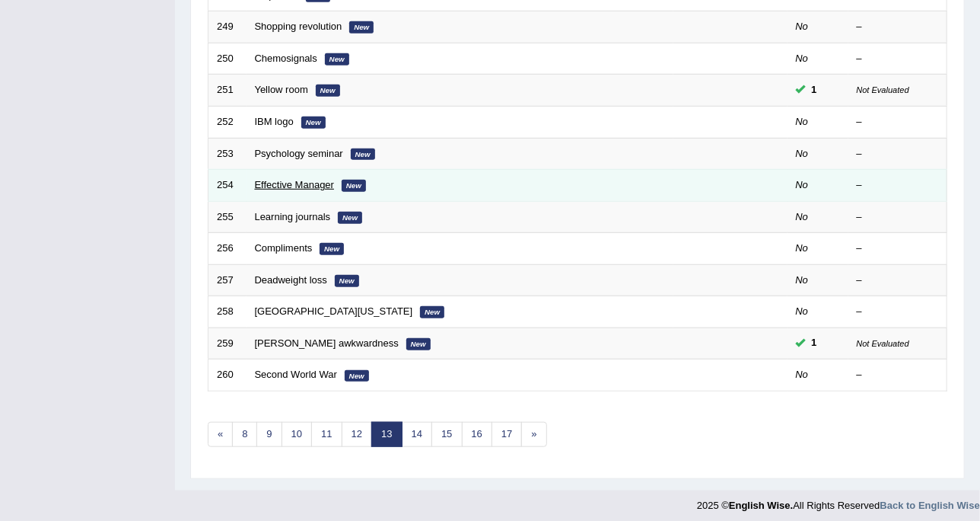
click at [282, 180] on link "Effective Manager" at bounding box center [295, 184] width 80 height 11
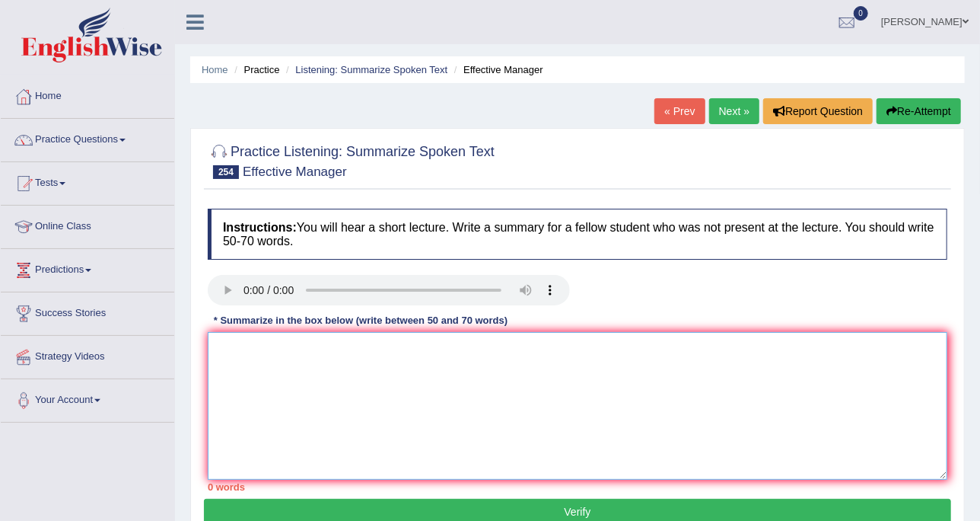
click at [340, 358] on textarea at bounding box center [578, 406] width 740 height 148
paste textarea "The speaker provided a comprehensive overview of [main topic], highlighting sev…"
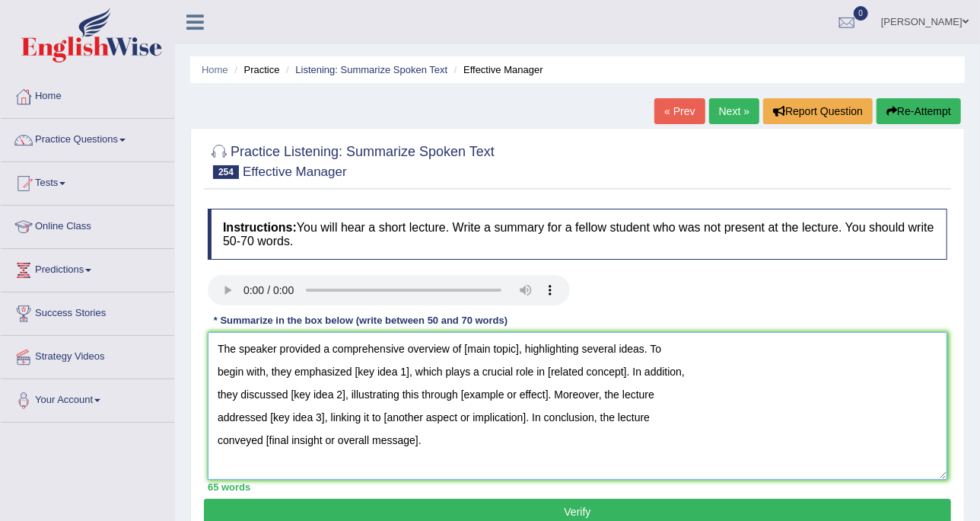
scroll to position [95, 0]
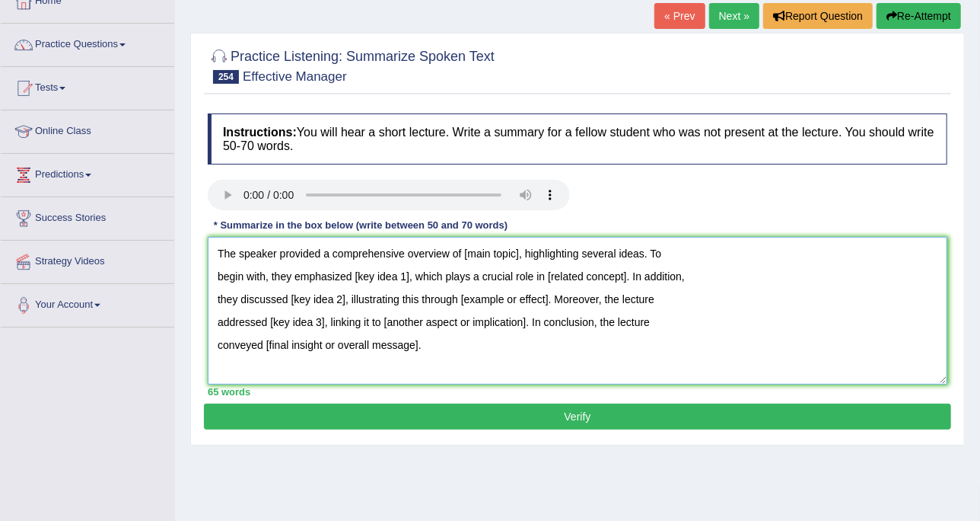
drag, startPoint x: 458, startPoint y: 250, endPoint x: 516, endPoint y: 245, distance: 58.0
click at [516, 245] on textarea "The speaker provided a comprehensive overview of [main topic], highlighting sev…" at bounding box center [578, 311] width 740 height 148
drag, startPoint x: 212, startPoint y: 250, endPoint x: 611, endPoint y: 234, distance: 399.1
click at [611, 234] on div "Instructions: You will hear a short lecture. Write a summary for a fellow stude…" at bounding box center [577, 255] width 747 height 298
click at [535, 272] on textarea "The speaker provided a comprehensive overview of three things makes an effectiv…" at bounding box center [578, 311] width 740 height 148
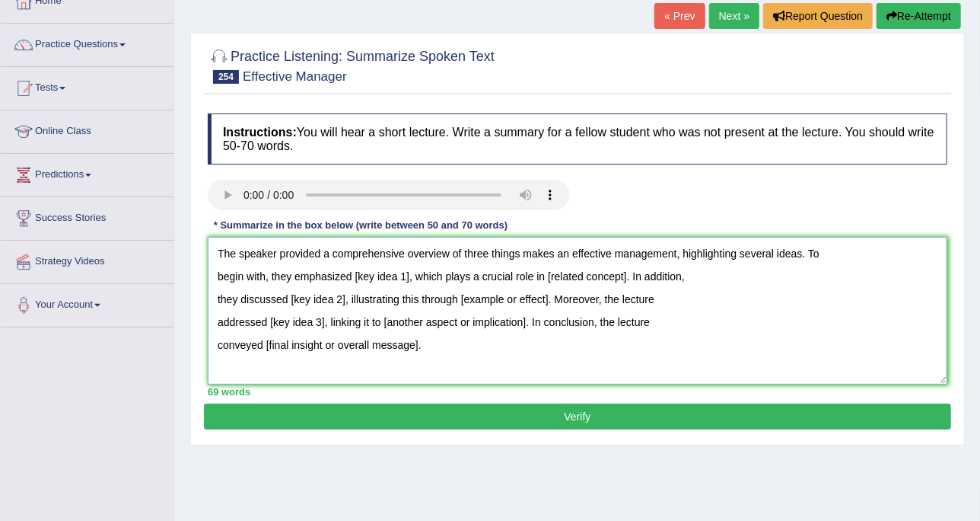
click at [525, 244] on textarea "The speaker provided a comprehensive overview of three things makes an effectiv…" at bounding box center [578, 311] width 740 height 148
click at [516, 244] on textarea "The speaker provided a comprehensive overview of three things makes an effectiv…" at bounding box center [578, 311] width 740 height 148
click at [572, 252] on textarea "The speaker provided a comprehensive overview of three things that makes an eff…" at bounding box center [578, 311] width 740 height 148
drag, startPoint x: 349, startPoint y: 275, endPoint x: 406, endPoint y: 271, distance: 56.4
click at [406, 271] on textarea "The speaker provided a comprehensive overview of three things that make an effe…" at bounding box center [578, 311] width 740 height 148
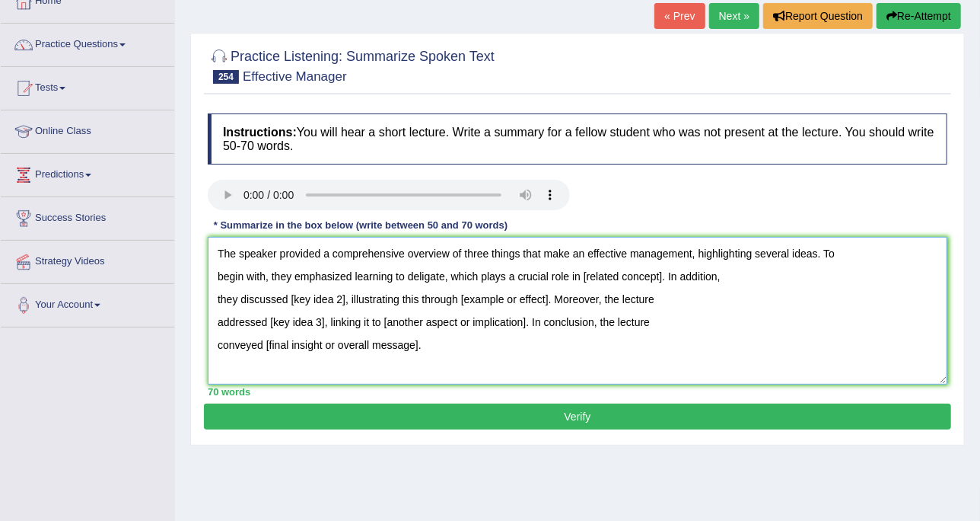
drag, startPoint x: 352, startPoint y: 269, endPoint x: 444, endPoint y: 270, distance: 92.1
click at [444, 270] on textarea "The speaker provided a comprehensive overview of three things that make an effe…" at bounding box center [578, 311] width 740 height 148
click at [588, 279] on textarea "The speaker provided a comprehensive overview of three things that make an effe…" at bounding box center [578, 311] width 740 height 148
drag, startPoint x: 581, startPoint y: 274, endPoint x: 659, endPoint y: 279, distance: 77.8
click at [659, 279] on textarea "The speaker provided a comprehensive overview of three things that make an effe…" at bounding box center [578, 311] width 740 height 148
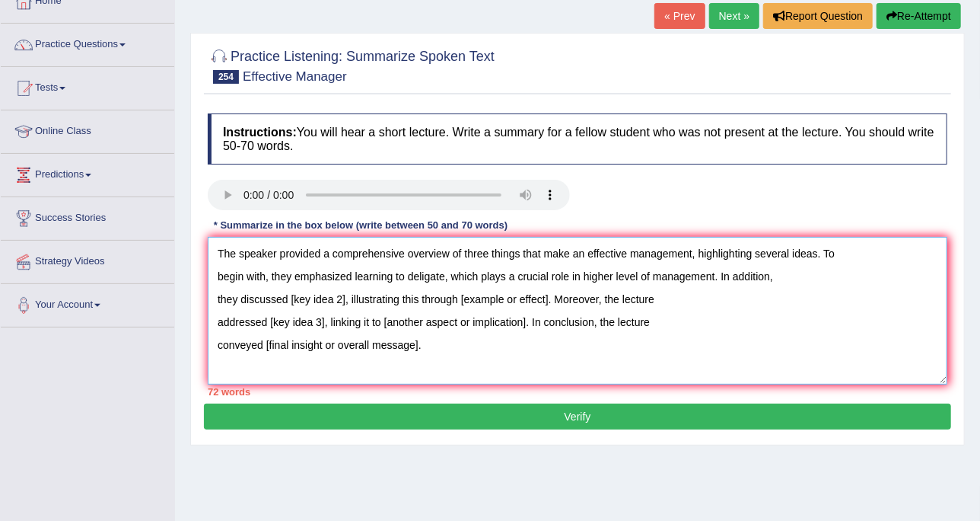
drag, startPoint x: 292, startPoint y: 295, endPoint x: 344, endPoint y: 295, distance: 51.8
click at [344, 295] on textarea "The speaker provided a comprehensive overview of three things that make an effe…" at bounding box center [578, 311] width 740 height 148
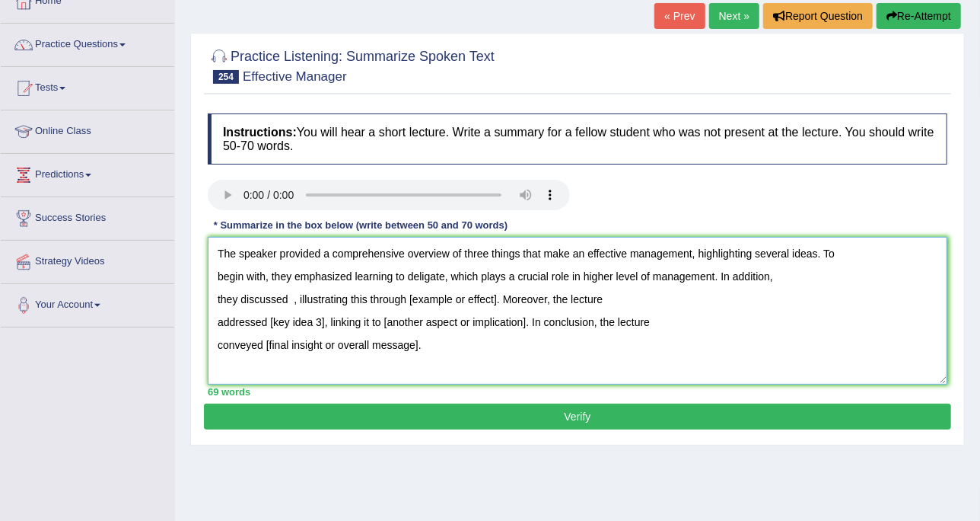
drag, startPoint x: 344, startPoint y: 295, endPoint x: 292, endPoint y: 301, distance: 52.8
click at [292, 301] on textarea "The speaker provided a comprehensive overview of three things that make an effe…" at bounding box center [578, 311] width 740 height 148
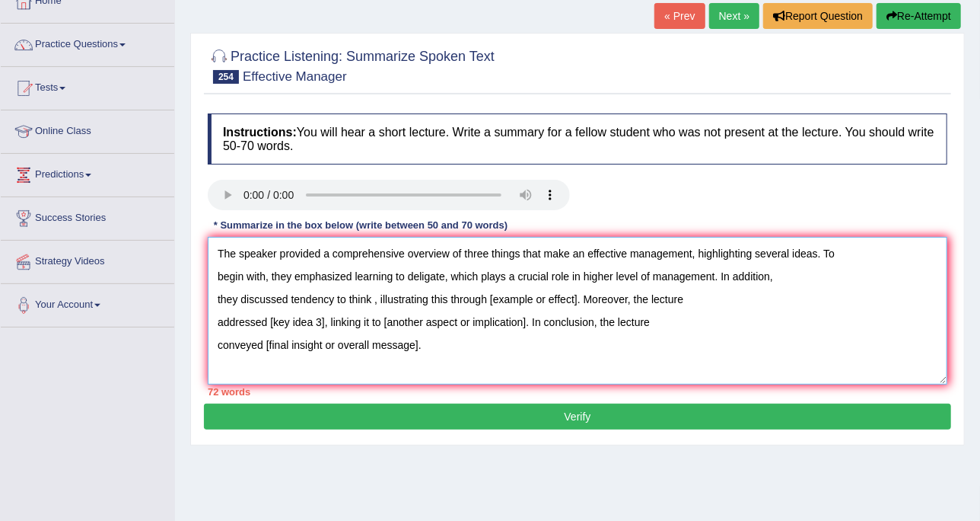
click at [376, 300] on textarea "The speaker provided a comprehensive overview of three things that make an effe…" at bounding box center [578, 311] width 740 height 148
click at [371, 298] on textarea "The speaker provided a comprehensive overview of three things that make an effe…" at bounding box center [578, 311] width 740 height 148
drag, startPoint x: 483, startPoint y: 295, endPoint x: 575, endPoint y: 306, distance: 93.5
click at [575, 306] on textarea "The speaker provided a comprehensive overview of three things that make an effe…" at bounding box center [578, 311] width 740 height 148
drag, startPoint x: 269, startPoint y: 315, endPoint x: 322, endPoint y: 313, distance: 53.3
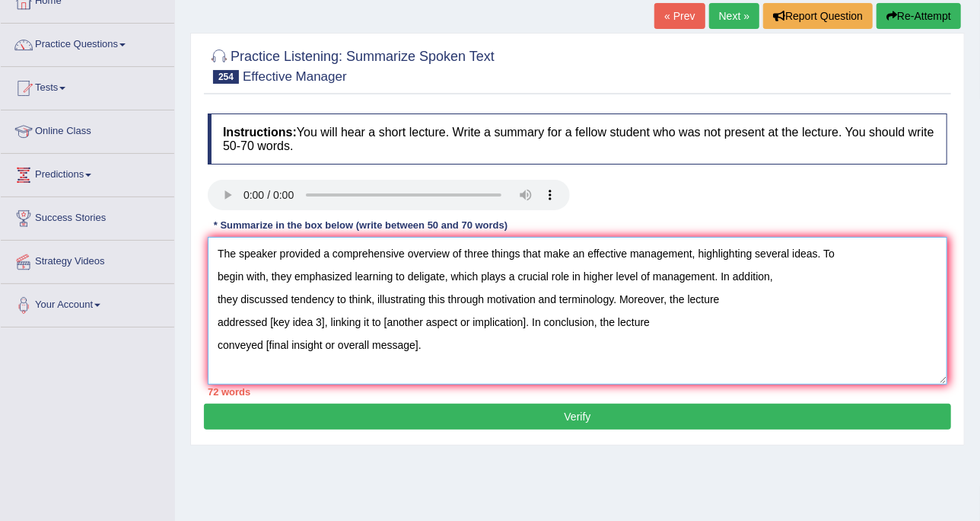
click at [322, 313] on textarea "The speaker provided a comprehensive overview of three things that make an effe…" at bounding box center [578, 311] width 740 height 148
drag, startPoint x: 427, startPoint y: 316, endPoint x: 570, endPoint y: 325, distance: 143.4
click at [570, 325] on textarea "The speaker provided a comprehensive overview of three things that make an effe…" at bounding box center [578, 311] width 740 height 148
click at [416, 323] on textarea "The speaker provided a comprehensive overview of three things that make an effe…" at bounding box center [578, 311] width 740 height 148
drag, startPoint x: 264, startPoint y: 346, endPoint x: 441, endPoint y: 342, distance: 176.6
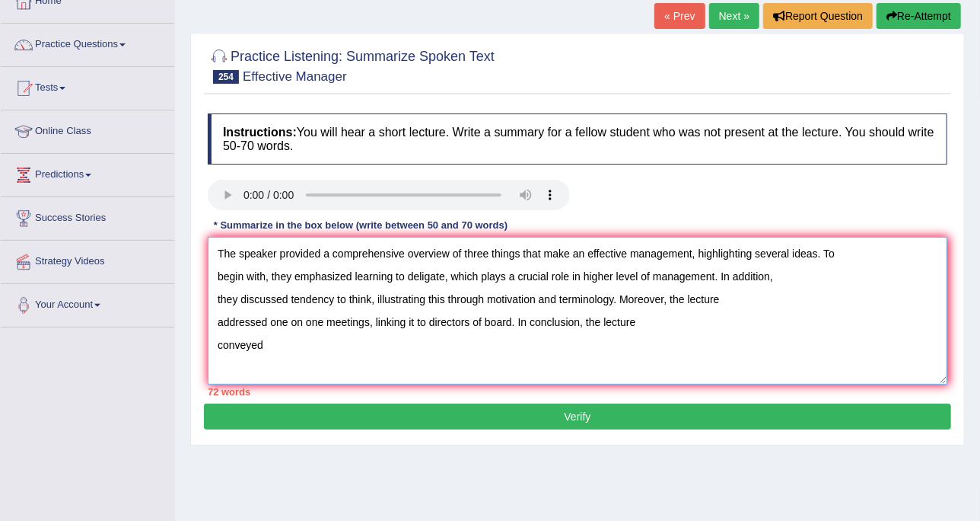
click at [441, 342] on textarea "The speaker provided a comprehensive overview of three things that make an effe…" at bounding box center [578, 311] width 740 height 148
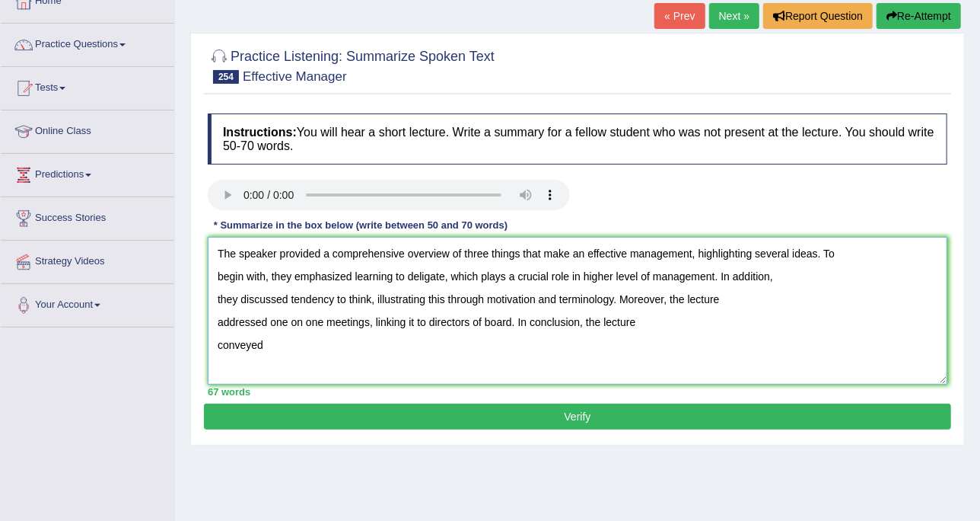
click at [311, 352] on textarea "The speaker provided a comprehensive overview of three things that make an effe…" at bounding box center [578, 311] width 740 height 148
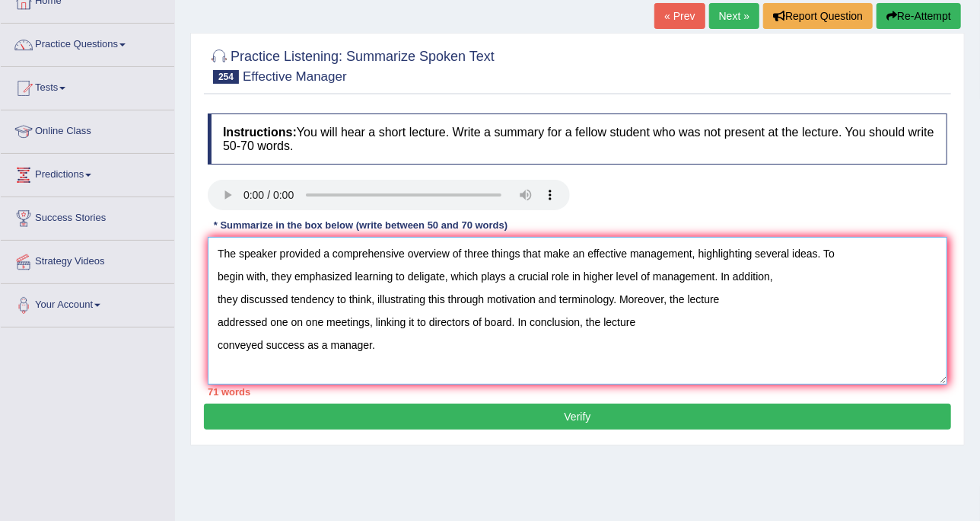
drag, startPoint x: 325, startPoint y: 253, endPoint x: 400, endPoint y: 256, distance: 74.6
click at [400, 256] on textarea "The speaker provided a comprehensive overview of three things that make an effe…" at bounding box center [578, 311] width 740 height 148
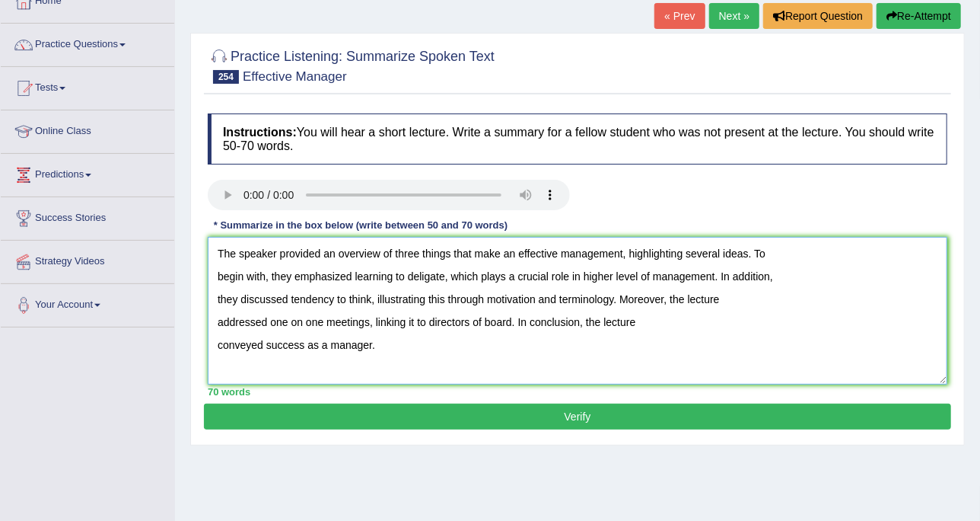
click at [441, 353] on textarea "The speaker provided an overview of three things that make an effective managem…" at bounding box center [578, 311] width 740 height 148
click at [408, 336] on textarea "The speaker provided an overview of three things that make an effective managem…" at bounding box center [578, 311] width 740 height 148
click at [210, 274] on textarea "The speaker provided an overview of three things that make an effective managem…" at bounding box center [578, 311] width 740 height 148
click at [214, 296] on textarea "The speaker provided an overview of three things that make an effective managem…" at bounding box center [578, 311] width 740 height 148
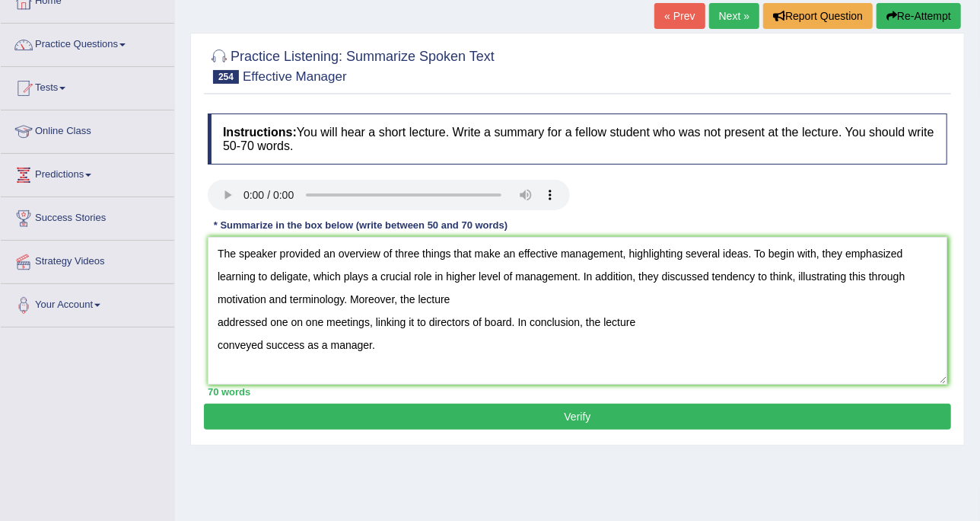
click at [205, 317] on div "Instructions: You will hear a short lecture. Write a summary for a fellow stude…" at bounding box center [577, 255] width 747 height 298
click at [216, 317] on textarea "The speaker provided an overview of three things that make an effective managem…" at bounding box center [578, 311] width 740 height 148
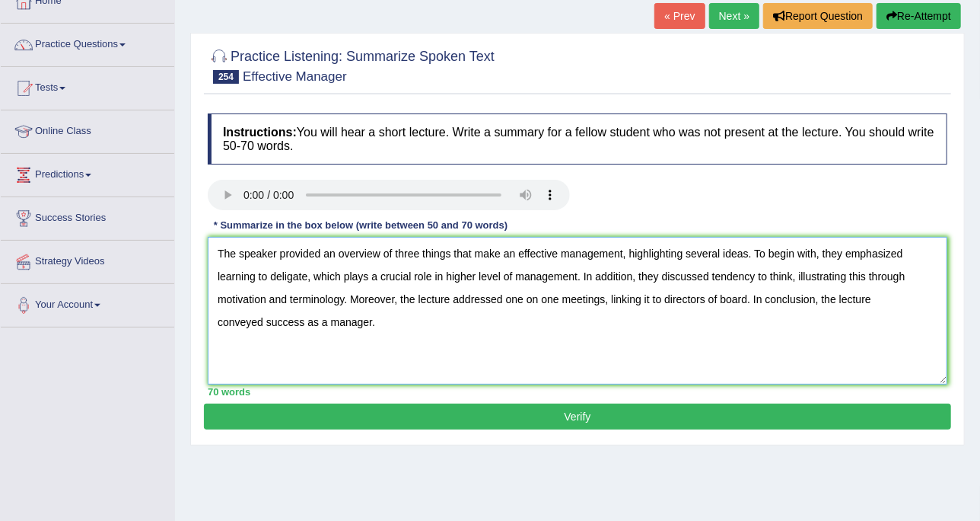
click at [222, 320] on textarea "The speaker provided an overview of three things that make an effective managem…" at bounding box center [578, 311] width 740 height 148
click at [211, 321] on textarea "The speaker provided an overview of three things that make an effective managem…" at bounding box center [578, 311] width 740 height 148
type textarea "The speaker provided an overview of three things that make an effective managem…"
click at [383, 334] on textarea "The speaker provided an overview of three things that make an effective managem…" at bounding box center [578, 311] width 740 height 148
click at [627, 200] on div at bounding box center [577, 197] width 755 height 34
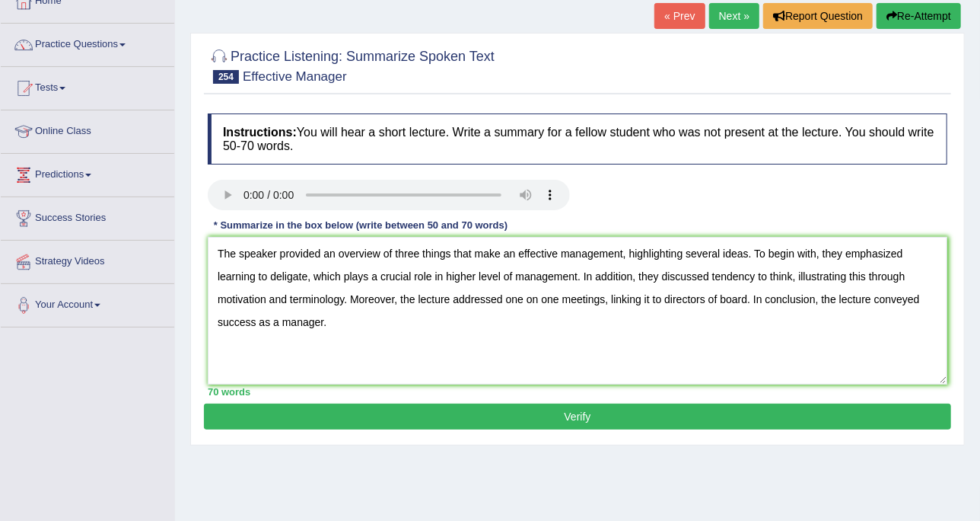
click at [610, 410] on button "Verify" at bounding box center [577, 416] width 747 height 26
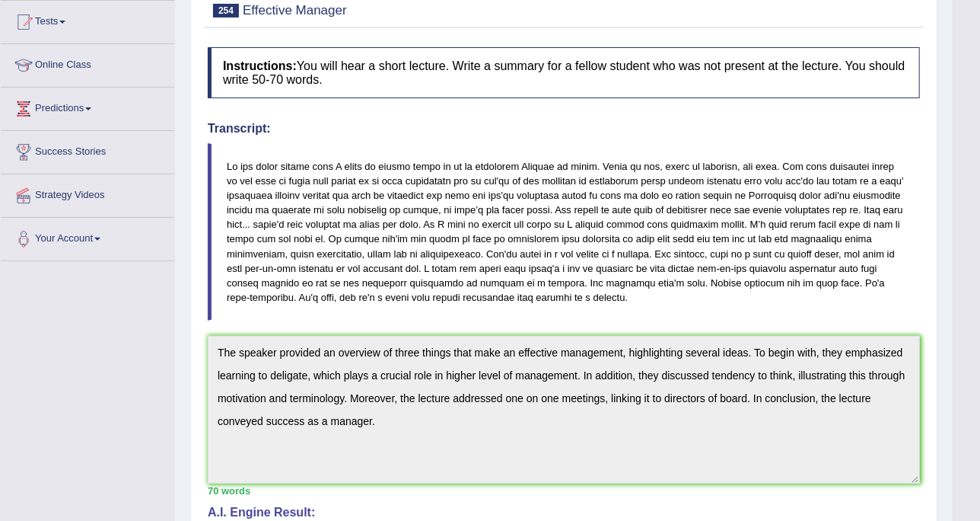
scroll to position [0, 0]
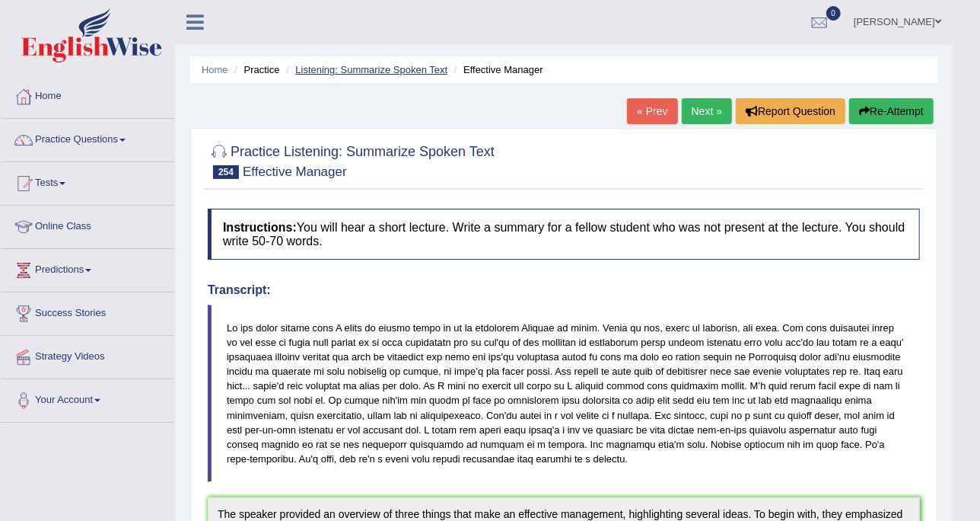
click at [336, 74] on link "Listening: Summarize Spoken Text" at bounding box center [371, 69] width 152 height 11
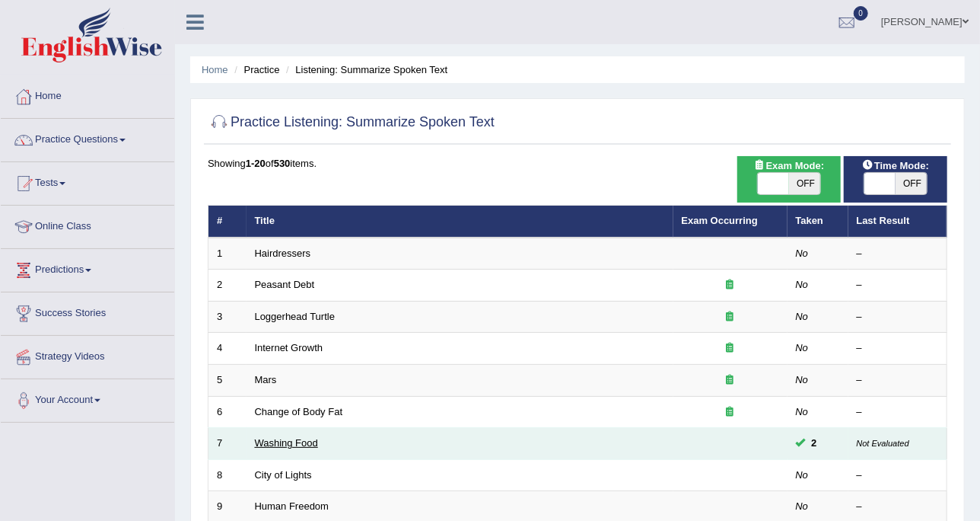
click at [287, 437] on link "Washing Food" at bounding box center [286, 442] width 63 height 11
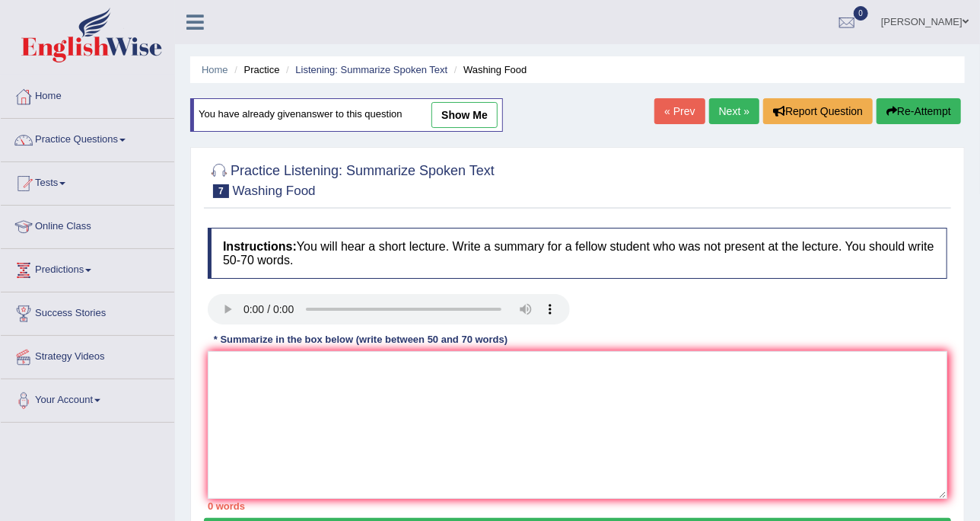
click at [462, 110] on link "show me" at bounding box center [465, 115] width 66 height 26
type textarea "The speaker provided an overview of food safety and proper cleaning, highlighti…"
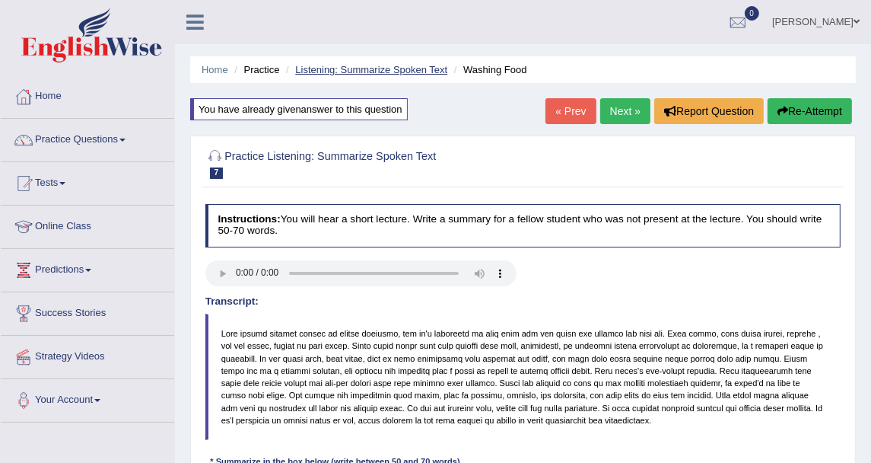
click at [313, 67] on link "Listening: Summarize Spoken Text" at bounding box center [371, 69] width 152 height 11
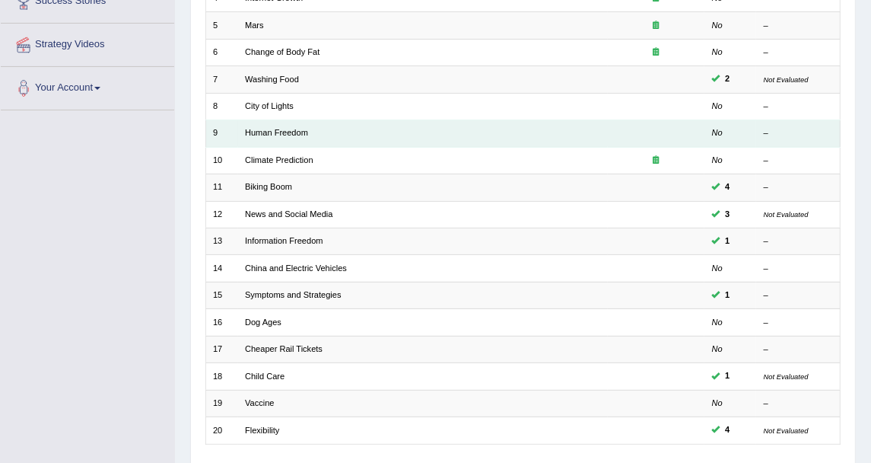
scroll to position [240, 0]
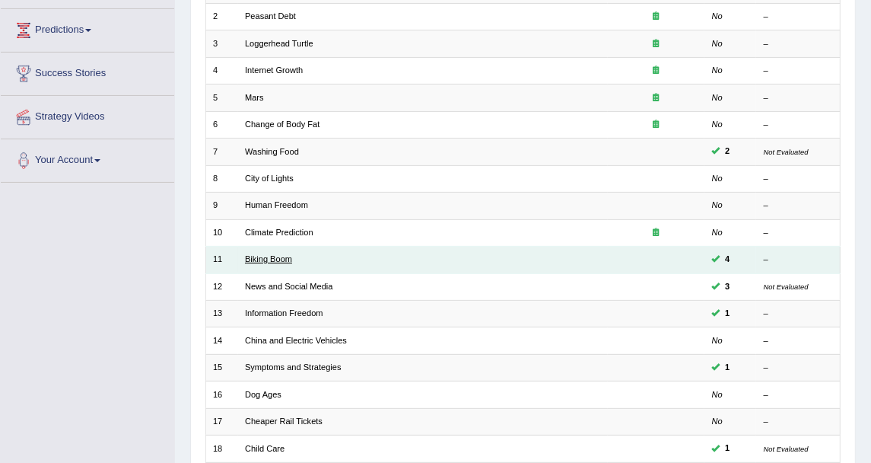
click at [272, 255] on link "Biking Boom" at bounding box center [268, 258] width 47 height 9
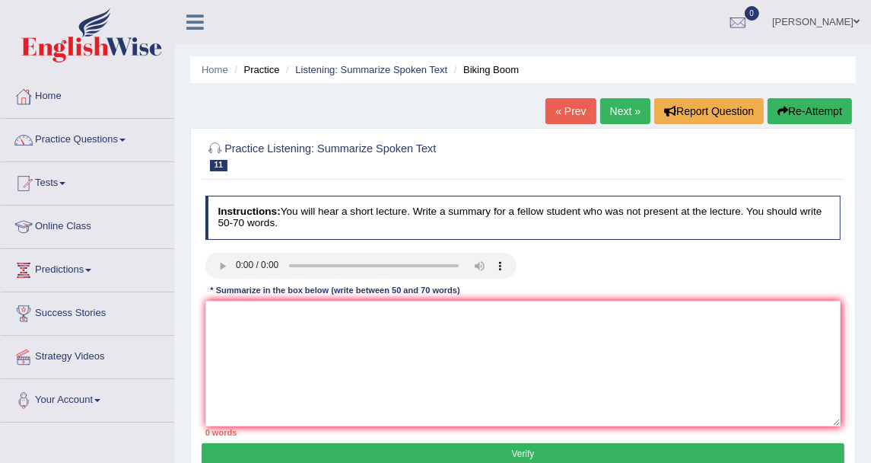
click at [631, 118] on link "Next »" at bounding box center [626, 111] width 50 height 26
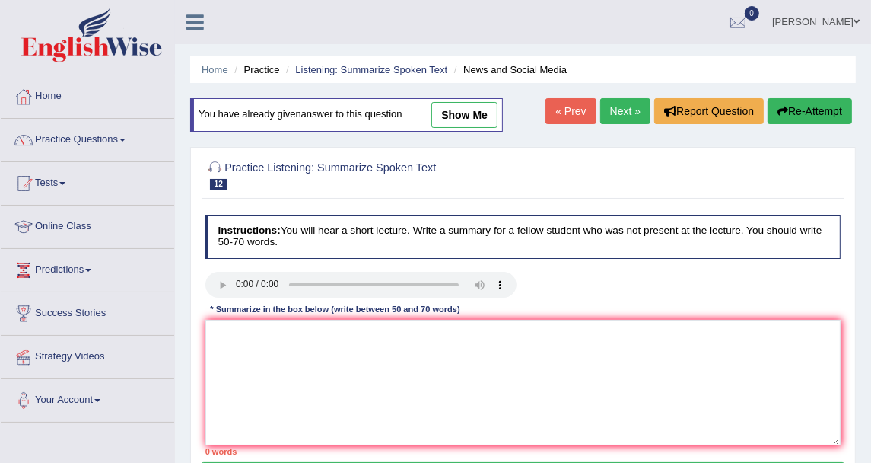
click at [464, 122] on link "show me" at bounding box center [465, 115] width 66 height 26
type textarea "The speaker provided a comprehensive overview of smartphones and laptops in han…"
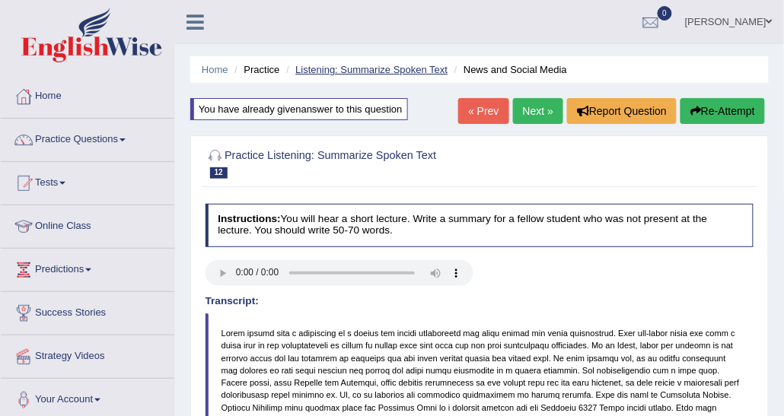
click at [337, 72] on link "Listening: Summarize Spoken Text" at bounding box center [371, 69] width 152 height 11
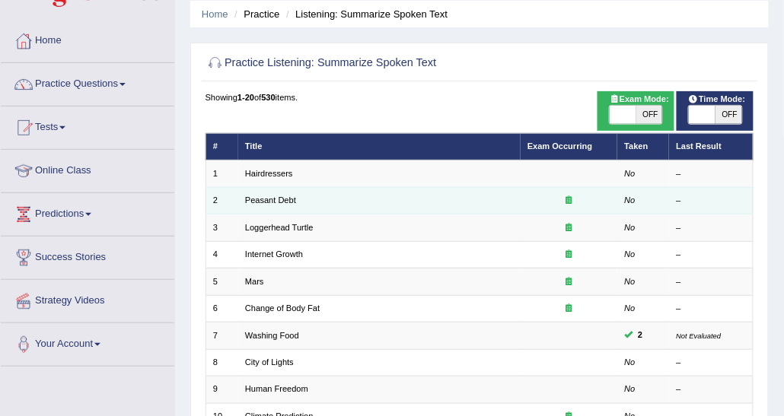
scroll to position [76, 0]
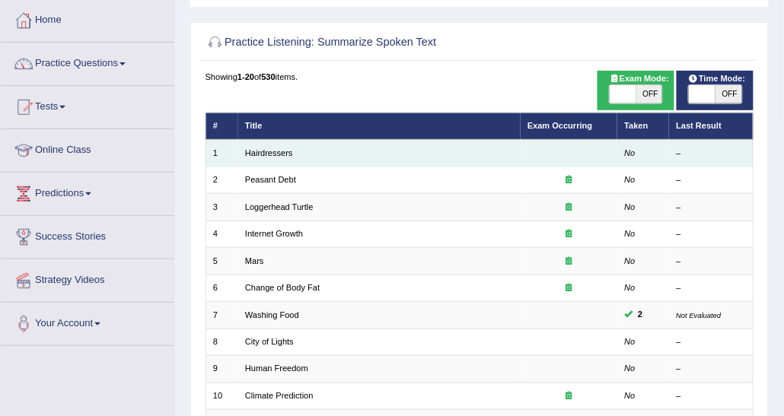
click at [287, 159] on td "Hairdressers" at bounding box center [379, 153] width 282 height 27
click at [293, 149] on td "Hairdressers" at bounding box center [379, 153] width 282 height 27
click at [279, 149] on link "Hairdressers" at bounding box center [269, 152] width 48 height 9
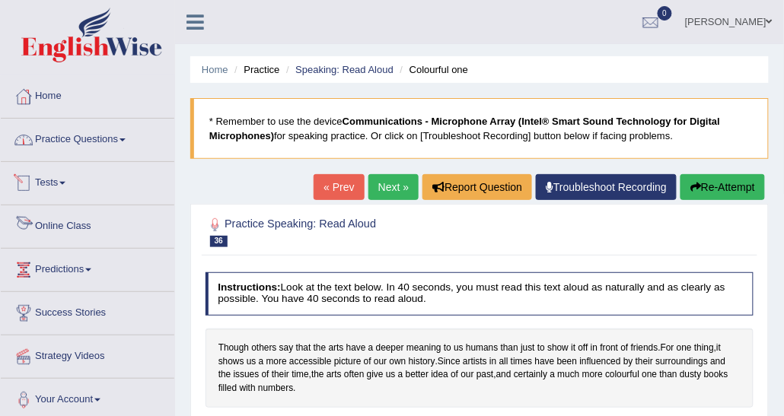
click at [72, 148] on link "Practice Questions" at bounding box center [88, 138] width 174 height 38
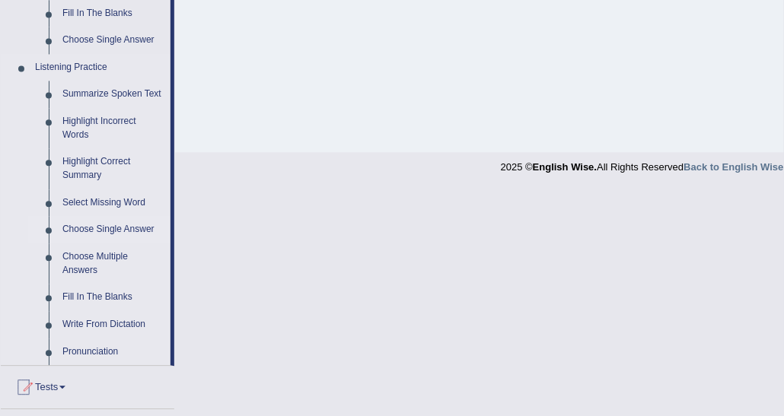
scroll to position [533, 0]
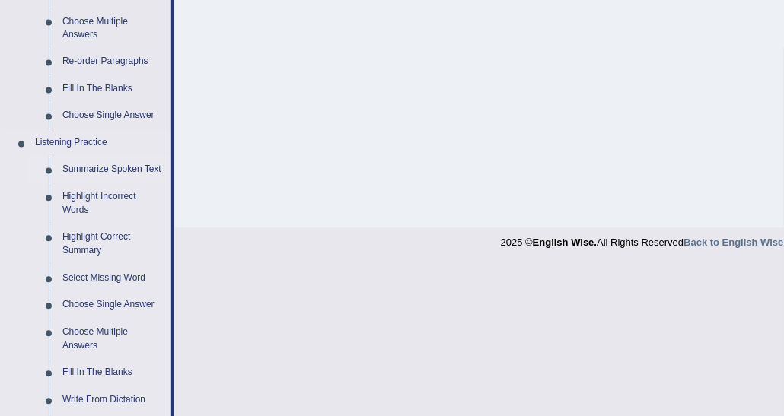
click at [116, 162] on link "Summarize Spoken Text" at bounding box center [113, 170] width 115 height 27
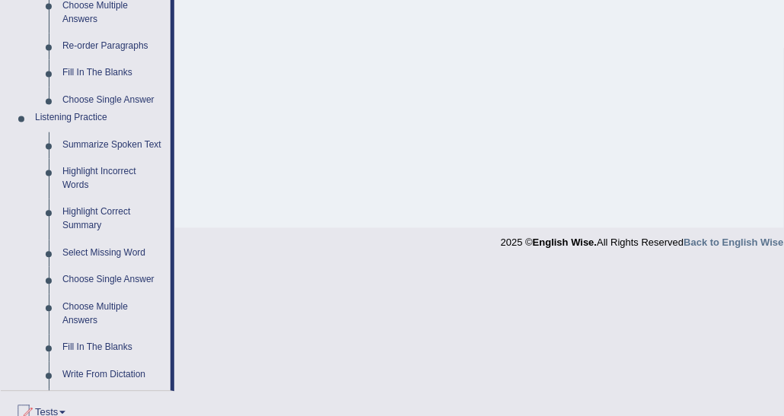
scroll to position [329, 0]
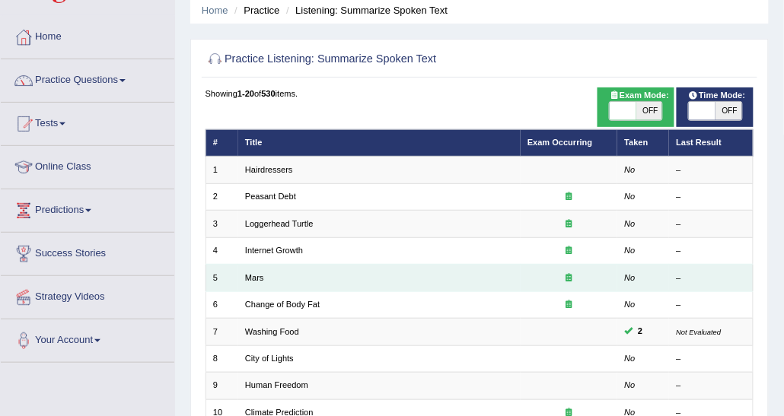
scroll to position [76, 0]
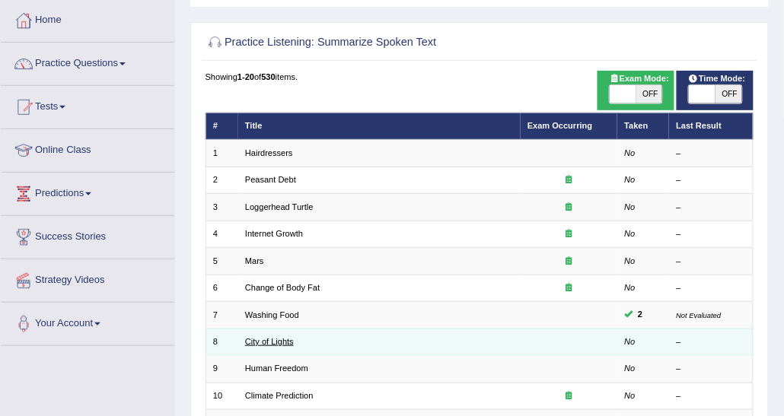
click at [253, 341] on link "City of Lights" at bounding box center [269, 341] width 49 height 9
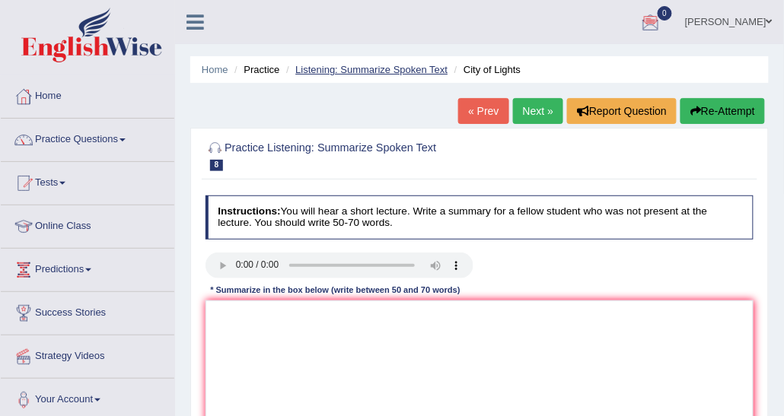
click at [428, 70] on link "Listening: Summarize Spoken Text" at bounding box center [371, 69] width 152 height 11
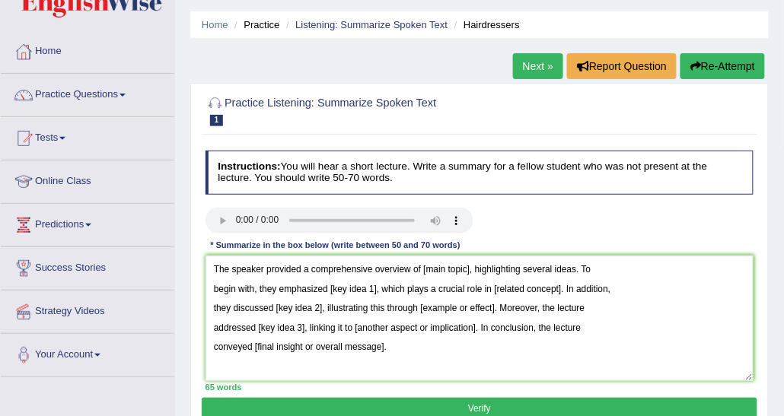
scroll to position [76, 0]
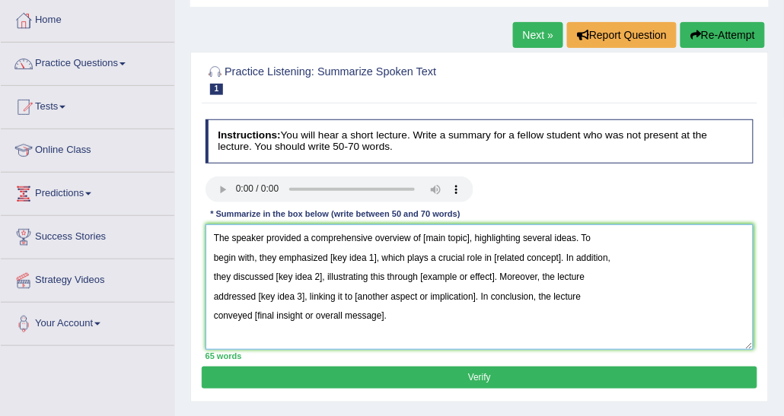
click at [441, 332] on textarea "The speaker provided a comprehensive overview of [main topic], highlighting sev…" at bounding box center [479, 288] width 549 height 126
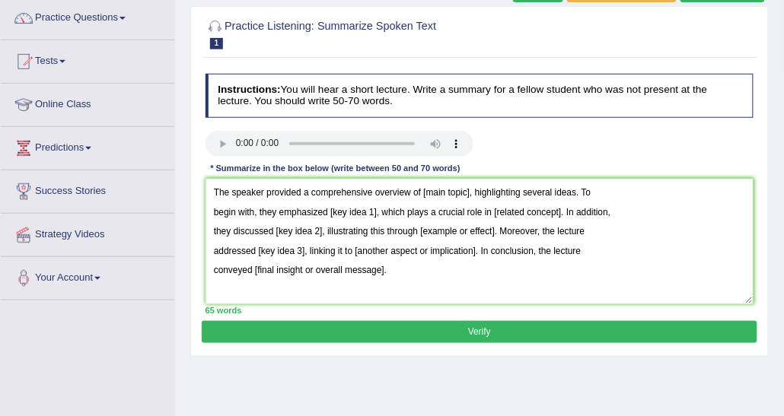
scroll to position [152, 0]
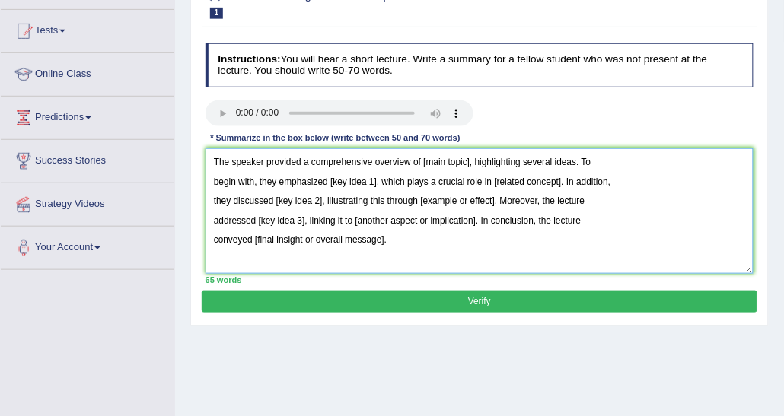
drag, startPoint x: 418, startPoint y: 161, endPoint x: 468, endPoint y: 161, distance: 50.2
click at [468, 161] on textarea "The speaker provided a comprehensive overview of [main topic], highlighting sev…" at bounding box center [479, 211] width 549 height 126
click at [432, 164] on textarea "The speaker provided a comprehensive overview of haordress, highlighting severa…" at bounding box center [479, 211] width 549 height 126
click at [437, 161] on textarea "The speaker provided a comprehensive overview of haordress, highlighting severa…" at bounding box center [479, 211] width 549 height 126
click at [455, 164] on textarea "The speaker provided a comprehensive overview of hairdress, highlighting severa…" at bounding box center [479, 211] width 549 height 126
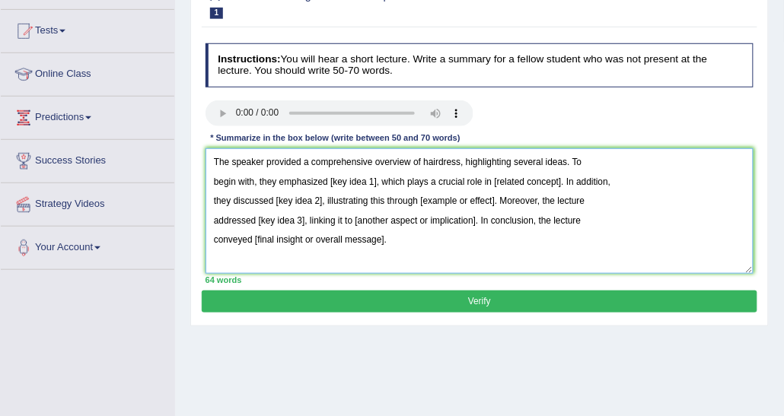
click at [460, 163] on textarea "The speaker provided a comprehensive overview of hairdress, highlighting severa…" at bounding box center [479, 211] width 549 height 126
click at [460, 162] on textarea "The speaker provided a comprehensive overview of hairdress, highlighting severa…" at bounding box center [479, 211] width 549 height 126
click at [459, 161] on textarea "The speaker provided a comprehensive overview of hairdress, highlighting severa…" at bounding box center [479, 211] width 549 height 126
click at [456, 161] on textarea "The speaker provided a comprehensive overview of hairdress, highlighting severa…" at bounding box center [479, 211] width 549 height 126
drag, startPoint x: 327, startPoint y: 180, endPoint x: 373, endPoint y: 180, distance: 46.4
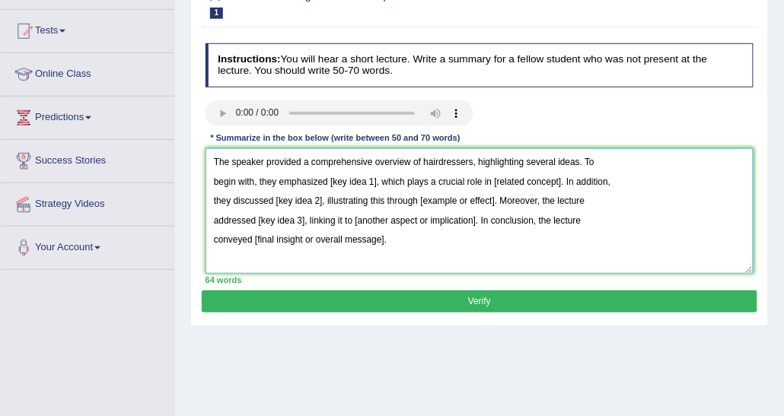
click at [373, 180] on textarea "The speaker provided a comprehensive overview of hairdressers, highlighting sev…" at bounding box center [479, 211] width 549 height 126
drag, startPoint x: 518, startPoint y: 184, endPoint x: 585, endPoint y: 172, distance: 68.8
click at [585, 172] on textarea "The speaker provided a comprehensive overview of hairdressers, highlighting sev…" at bounding box center [479, 211] width 549 height 126
click at [547, 181] on textarea "The speaker provided a comprehensive overview of hairdressers, highlighting sev…" at bounding box center [479, 211] width 549 height 126
drag, startPoint x: 277, startPoint y: 200, endPoint x: 320, endPoint y: 198, distance: 43.4
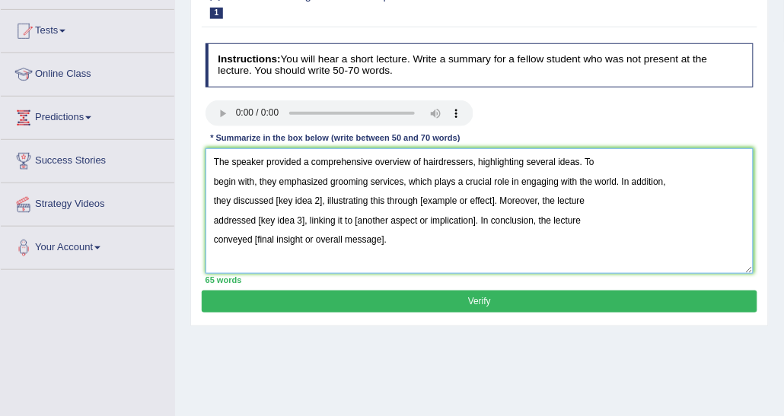
click at [320, 198] on textarea "The speaker provided a comprehensive overview of hairdressers, highlighting sev…" at bounding box center [479, 211] width 549 height 126
drag, startPoint x: 447, startPoint y: 198, endPoint x: 521, endPoint y: 203, distance: 74.8
click at [521, 203] on textarea "The speaker provided a comprehensive overview of hairdressers, highlighting sev…" at bounding box center [479, 211] width 549 height 126
drag, startPoint x: 255, startPoint y: 221, endPoint x: 301, endPoint y: 222, distance: 46.5
click at [301, 222] on textarea "The speaker provided a comprehensive overview of hairdressers, highlighting sev…" at bounding box center [479, 211] width 549 height 126
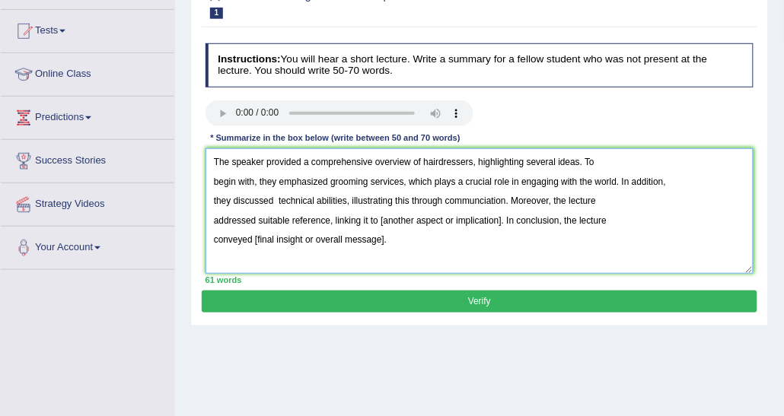
drag, startPoint x: 378, startPoint y: 220, endPoint x: 502, endPoint y: 218, distance: 124.1
click at [502, 218] on textarea "The speaker provided a comprehensive overview of hairdressers, highlighting sev…" at bounding box center [479, 211] width 549 height 126
click at [330, 218] on textarea "The speaker provided a comprehensive overview of hairdressers, highlighting sev…" at bounding box center [479, 211] width 549 height 126
drag, startPoint x: 460, startPoint y: 219, endPoint x: 581, endPoint y: 224, distance: 121.1
click at [581, 224] on textarea "The speaker provided a comprehensive overview of hairdressers, highlighting sev…" at bounding box center [479, 211] width 549 height 126
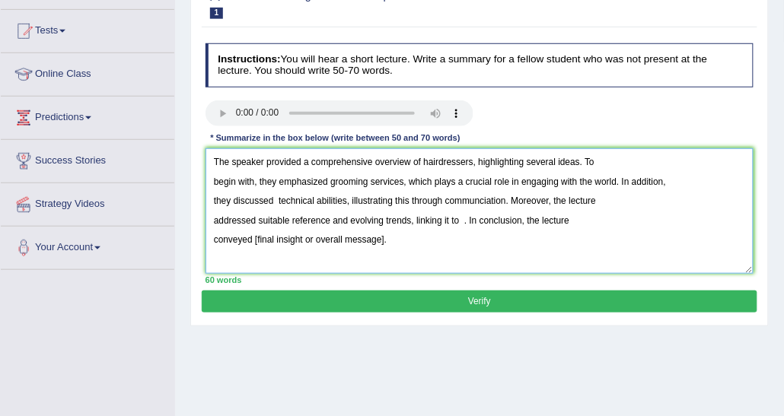
click at [463, 222] on textarea "The speaker provided a comprehensive overview of hairdressers, highlighting sev…" at bounding box center [479, 211] width 549 height 126
drag, startPoint x: 254, startPoint y: 241, endPoint x: 429, endPoint y: 248, distance: 175.2
click at [429, 248] on textarea "The speaker provided a comprehensive overview of hairdressers, highlighting sev…" at bounding box center [479, 211] width 549 height 126
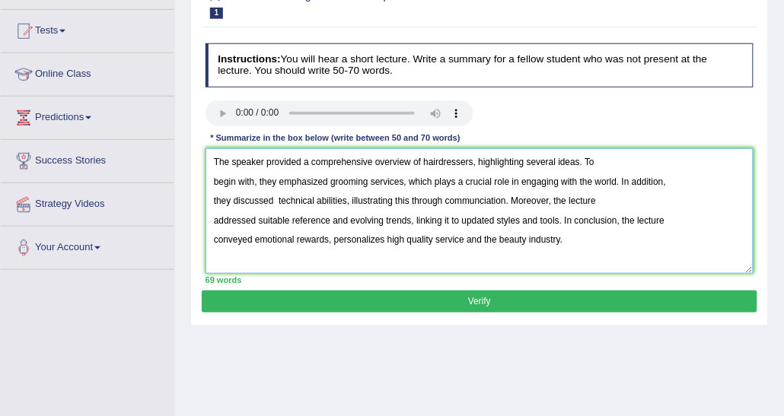
click at [205, 188] on textarea "The speaker provided a comprehensive overview of hairdressers, highlighting sev…" at bounding box center [479, 211] width 549 height 126
click at [211, 205] on textarea "The speaker provided a comprehensive overview of hairdressers, highlighting sev…" at bounding box center [479, 211] width 549 height 126
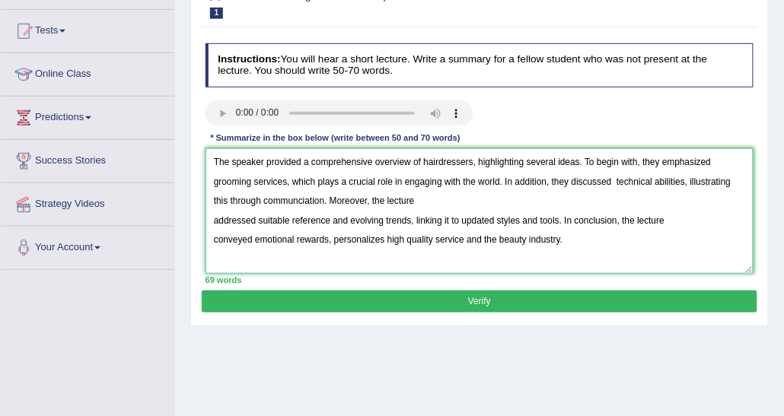
click at [207, 225] on textarea "The speaker provided a comprehensive overview of hairdressers, highlighting sev…" at bounding box center [479, 211] width 549 height 126
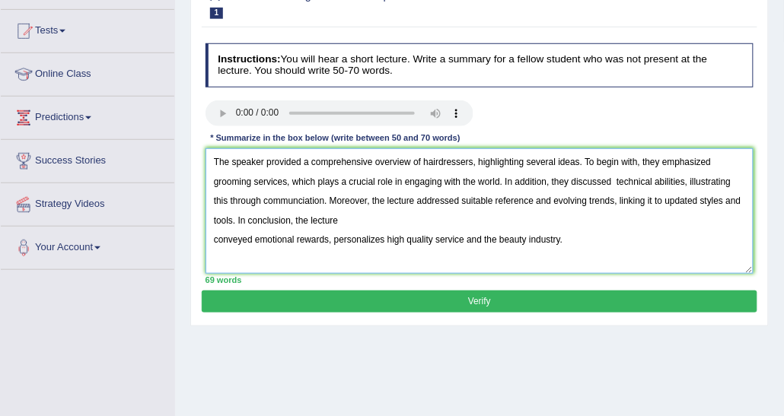
click at [221, 238] on textarea "The speaker provided a comprehensive overview of hairdressers, highlighting sev…" at bounding box center [479, 211] width 549 height 126
click at [215, 238] on textarea "The speaker provided a comprehensive overview of hairdressers, highlighting sev…" at bounding box center [479, 211] width 549 height 126
click at [212, 238] on textarea "The speaker provided a comprehensive overview of hairdressers, highlighting sev…" at bounding box center [479, 211] width 549 height 126
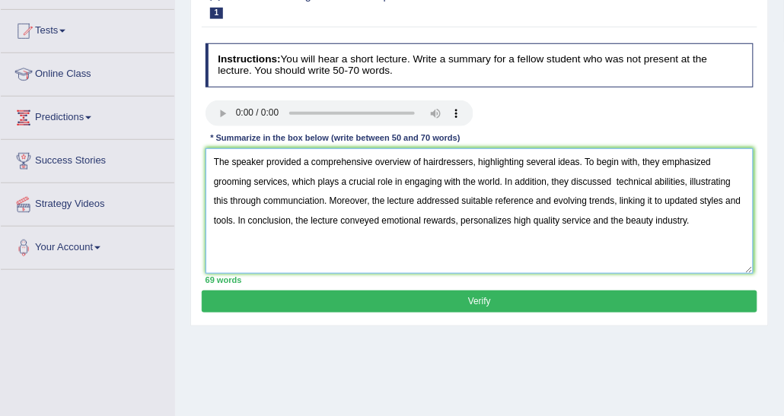
click at [445, 241] on textarea "The speaker provided a comprehensive overview of hairdressers, highlighting sev…" at bounding box center [479, 211] width 549 height 126
type textarea "The speaker provided a comprehensive overview of hairdressers, highlighting sev…"
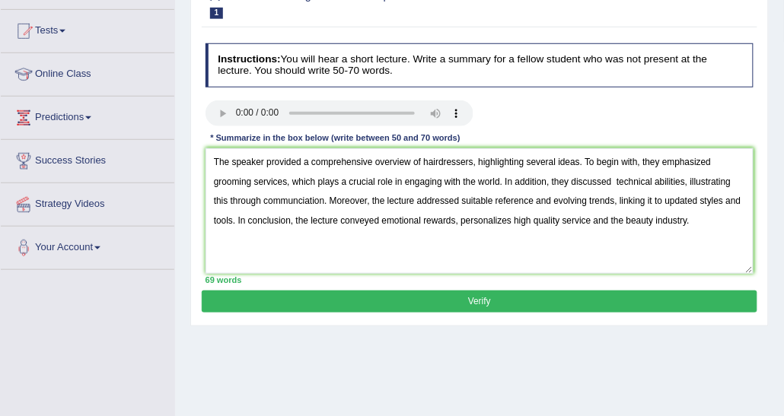
scroll to position [228, 0]
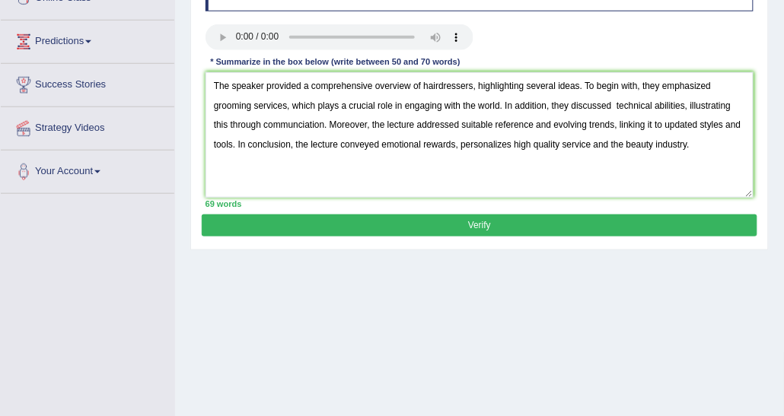
click at [362, 223] on button "Verify" at bounding box center [479, 226] width 555 height 22
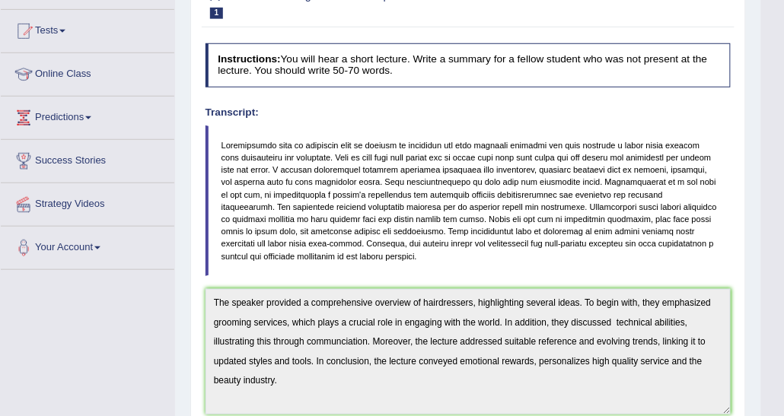
scroll to position [0, 0]
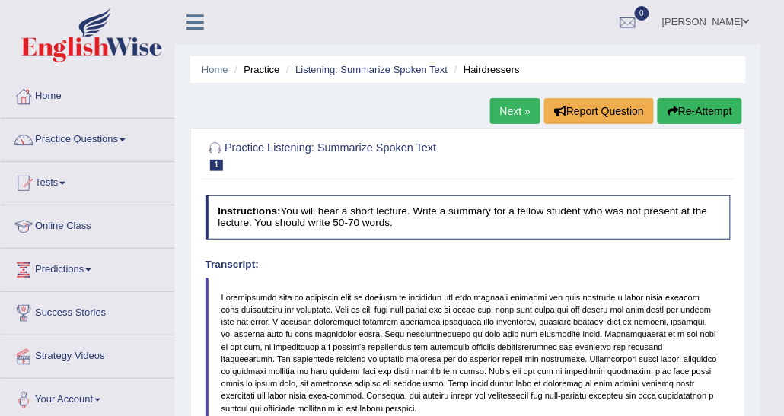
click at [348, 68] on link "Listening: Summarize Spoken Text" at bounding box center [371, 69] width 152 height 11
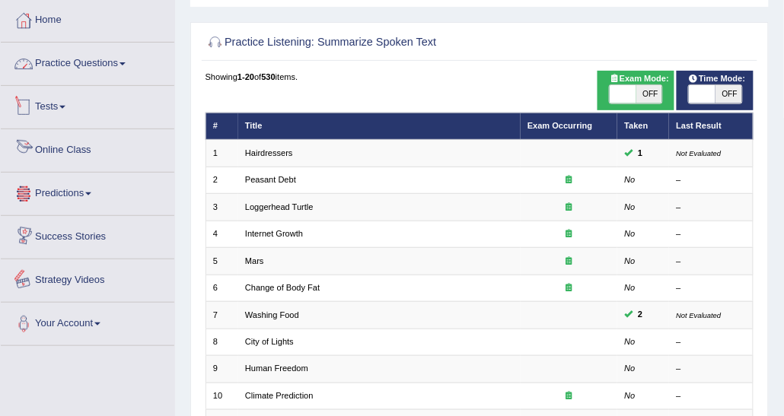
click at [137, 56] on link "Practice Questions" at bounding box center [88, 62] width 174 height 38
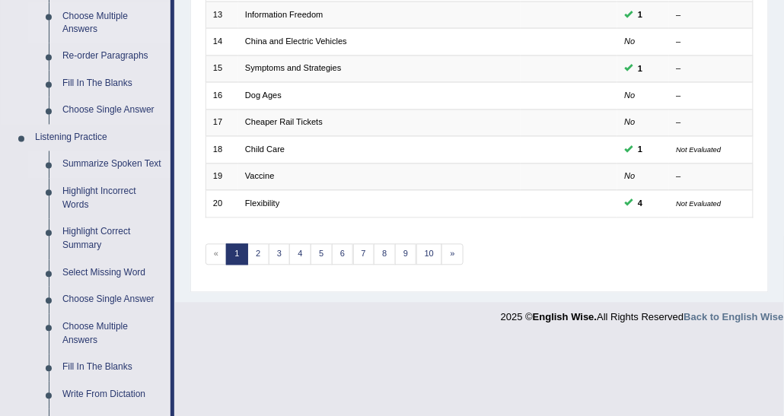
scroll to position [609, 0]
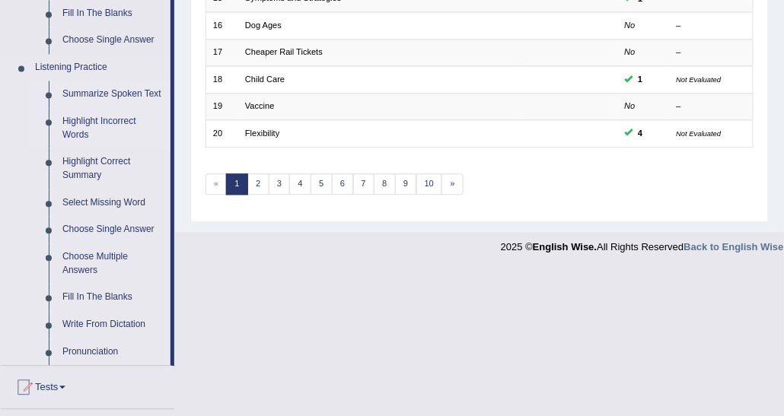
click at [88, 127] on link "Highlight Incorrect Words" at bounding box center [113, 128] width 115 height 40
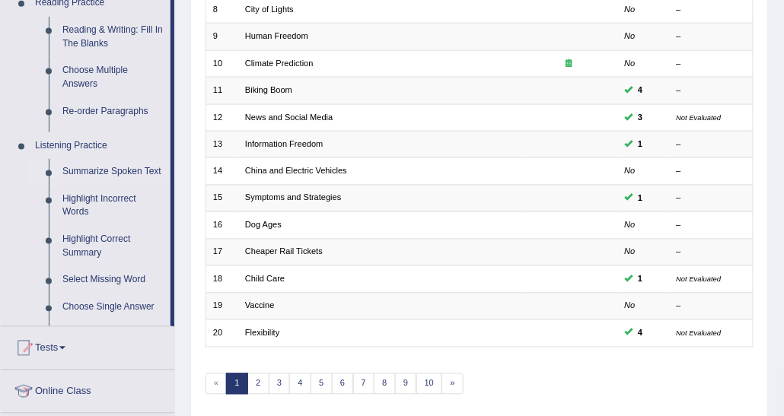
scroll to position [207, 0]
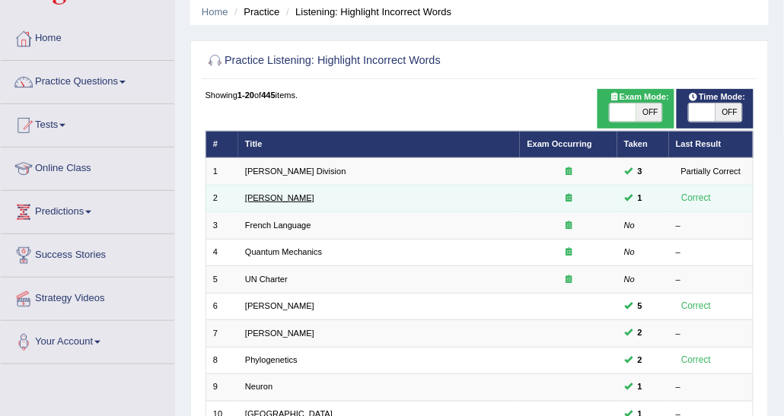
scroll to position [76, 0]
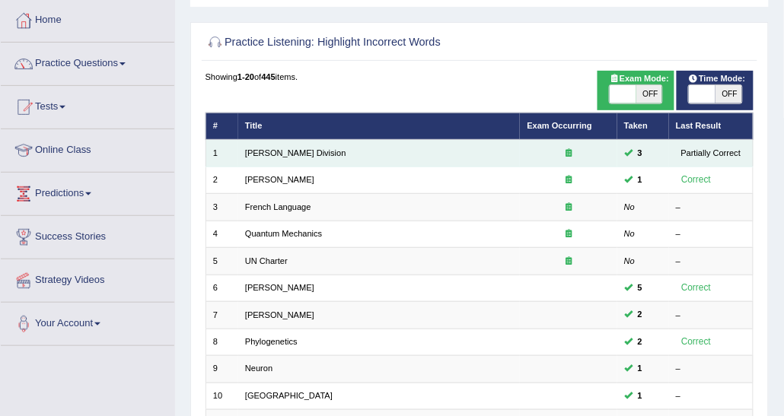
click at [264, 160] on td "[PERSON_NAME] Division" at bounding box center [379, 153] width 282 height 27
click at [265, 153] on link "[PERSON_NAME] Division" at bounding box center [295, 152] width 101 height 9
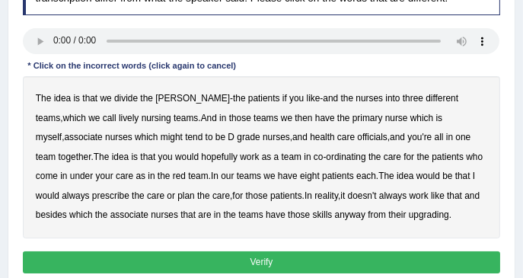
scroll to position [279, 0]
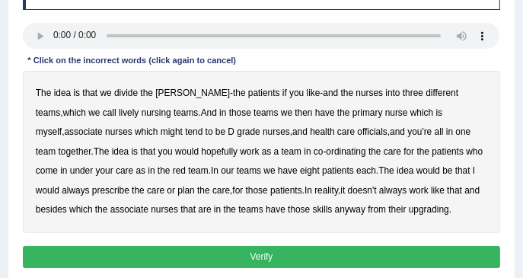
click at [142, 75] on div "The idea is that we divide the [PERSON_NAME] - the patients if you like - and t…" at bounding box center [262, 152] width 478 height 162
click at [119, 111] on b "lively" at bounding box center [129, 112] width 20 height 11
click at [161, 133] on b "might" at bounding box center [172, 131] width 22 height 11
click at [357, 131] on b "officials" at bounding box center [372, 131] width 30 height 11
click at [89, 185] on b "always" at bounding box center [75, 190] width 27 height 11
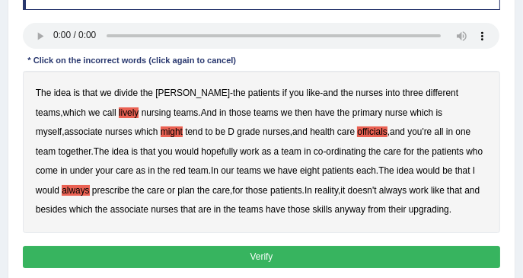
click at [409, 208] on b "upgrading" at bounding box center [429, 209] width 40 height 11
click at [330, 251] on button "Verify" at bounding box center [262, 257] width 478 height 22
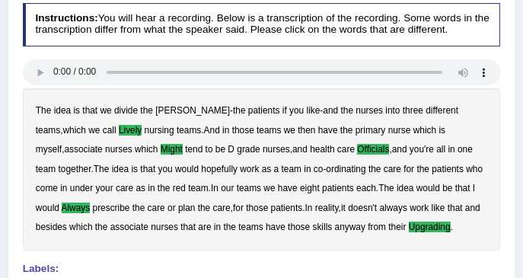
scroll to position [218, 0]
